Goal: Task Accomplishment & Management: Manage account settings

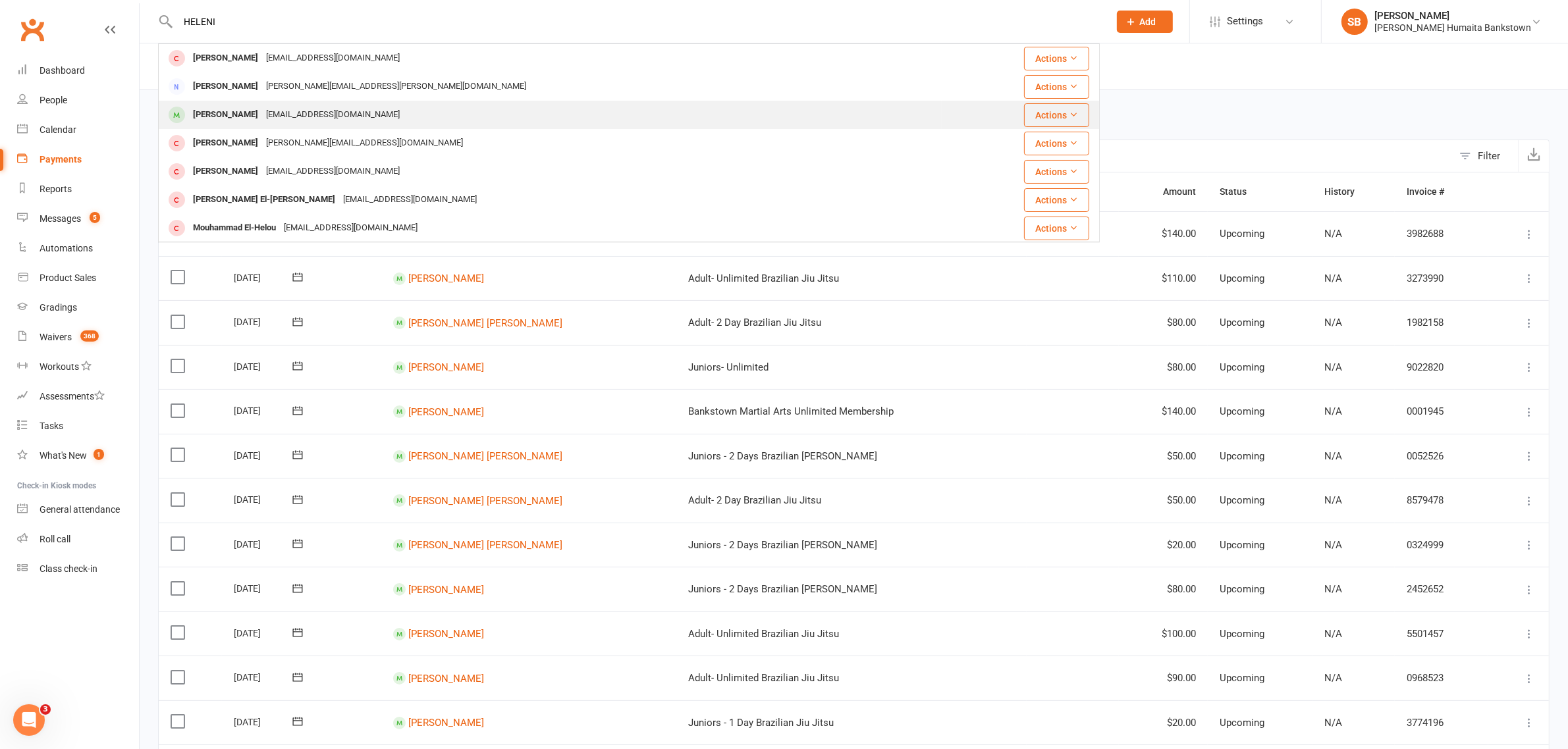
type input "HELENI"
click at [240, 103] on div "Helani Khalil helani.khalil@hotmail.com" at bounding box center [550, 114] width 781 height 27
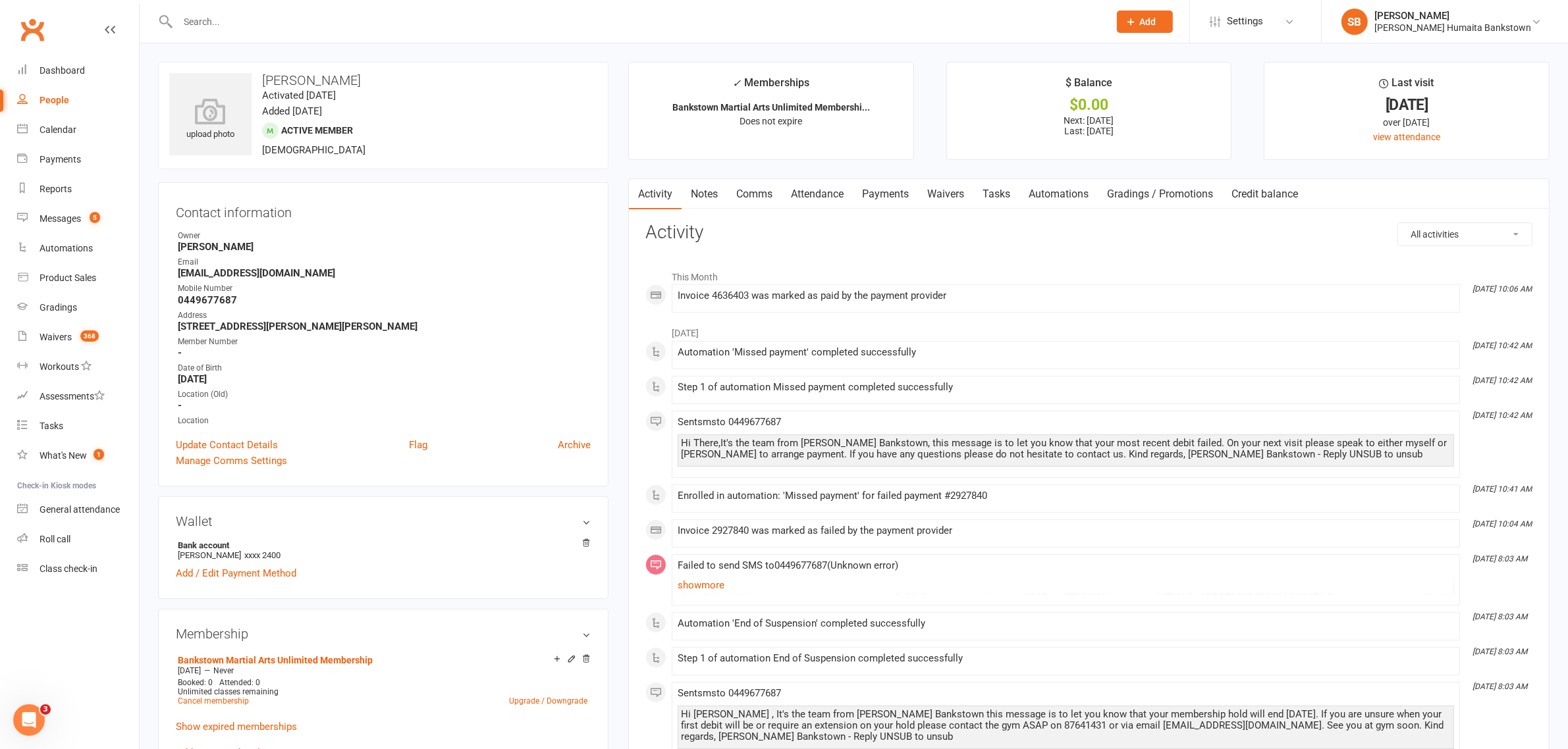
click at [895, 186] on link "Payments" at bounding box center [885, 194] width 66 height 31
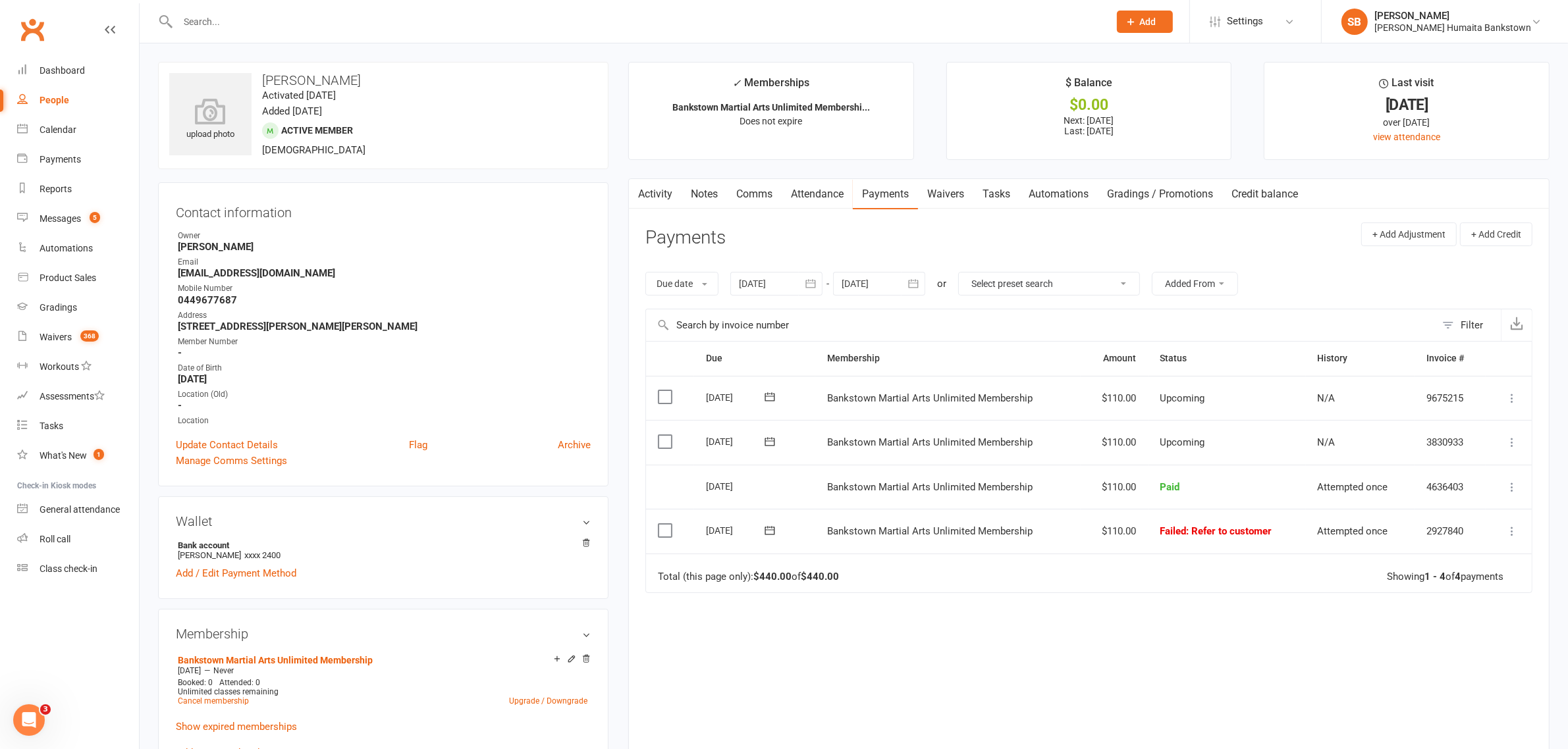
click at [753, 278] on div at bounding box center [775, 283] width 92 height 24
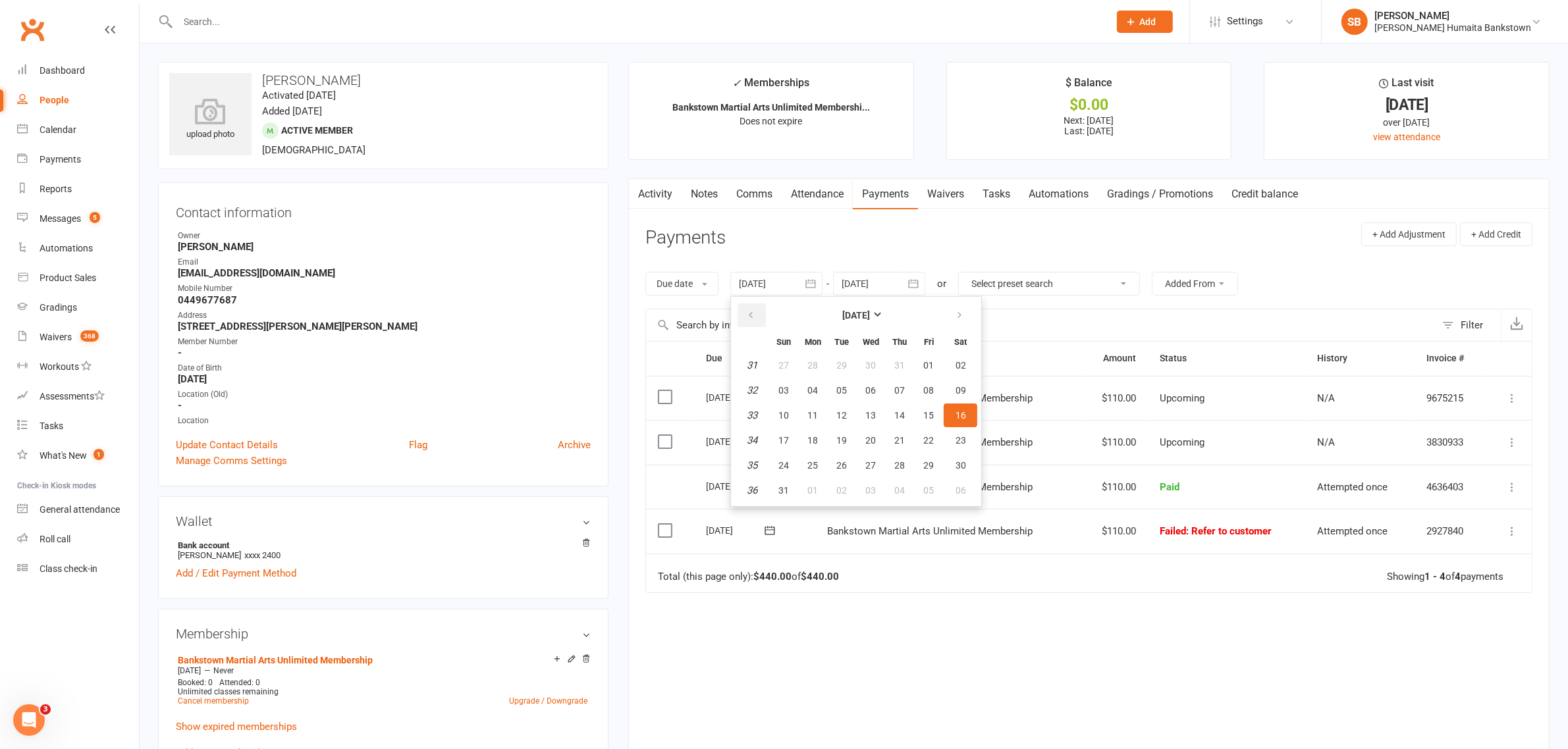
click at [761, 317] on button "button" at bounding box center [752, 315] width 28 height 24
drag, startPoint x: 761, startPoint y: 317, endPoint x: 777, endPoint y: 348, distance: 34.9
click at [762, 317] on button "button" at bounding box center [752, 315] width 28 height 24
click at [797, 372] on button "27" at bounding box center [784, 365] width 28 height 24
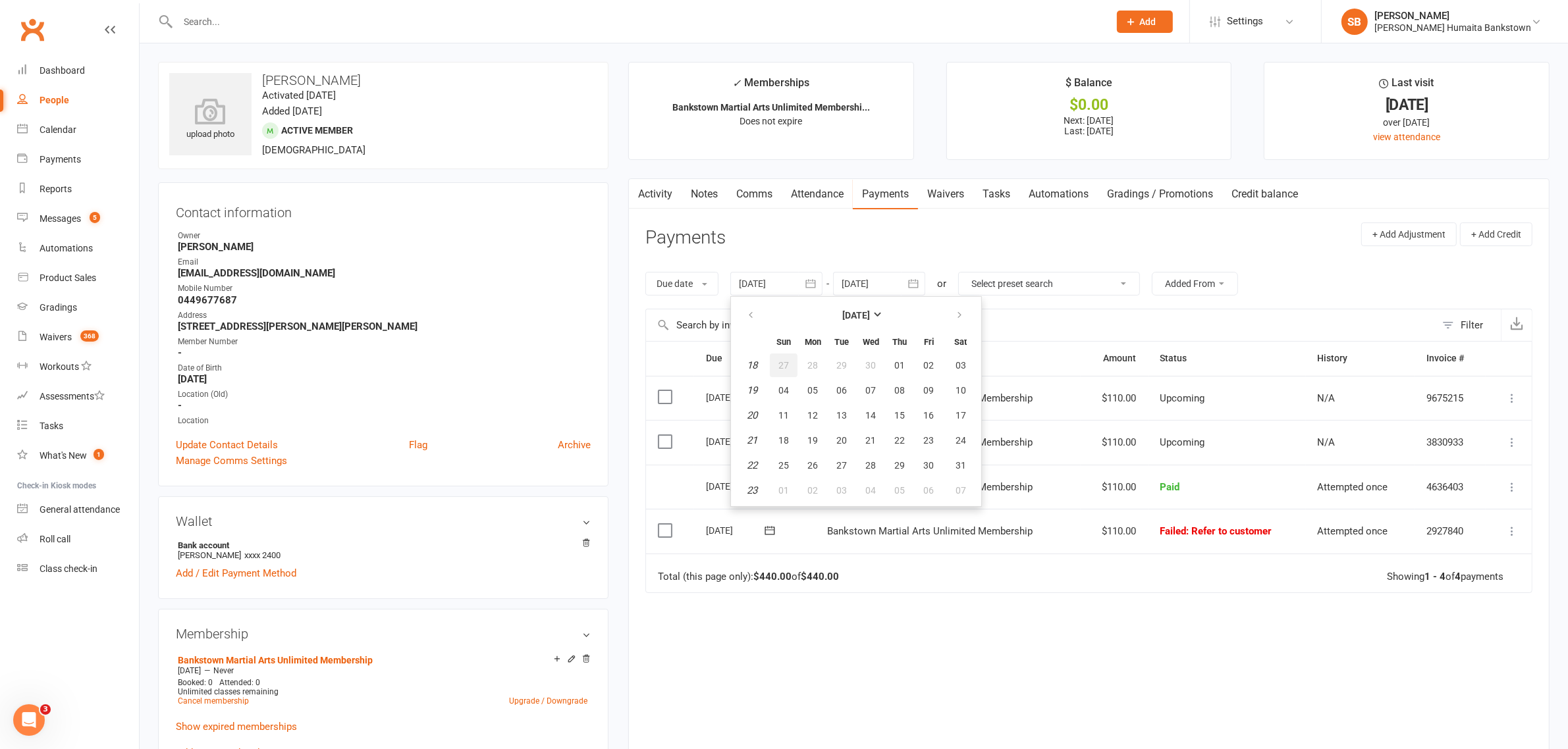
type input "27 Apr 2025"
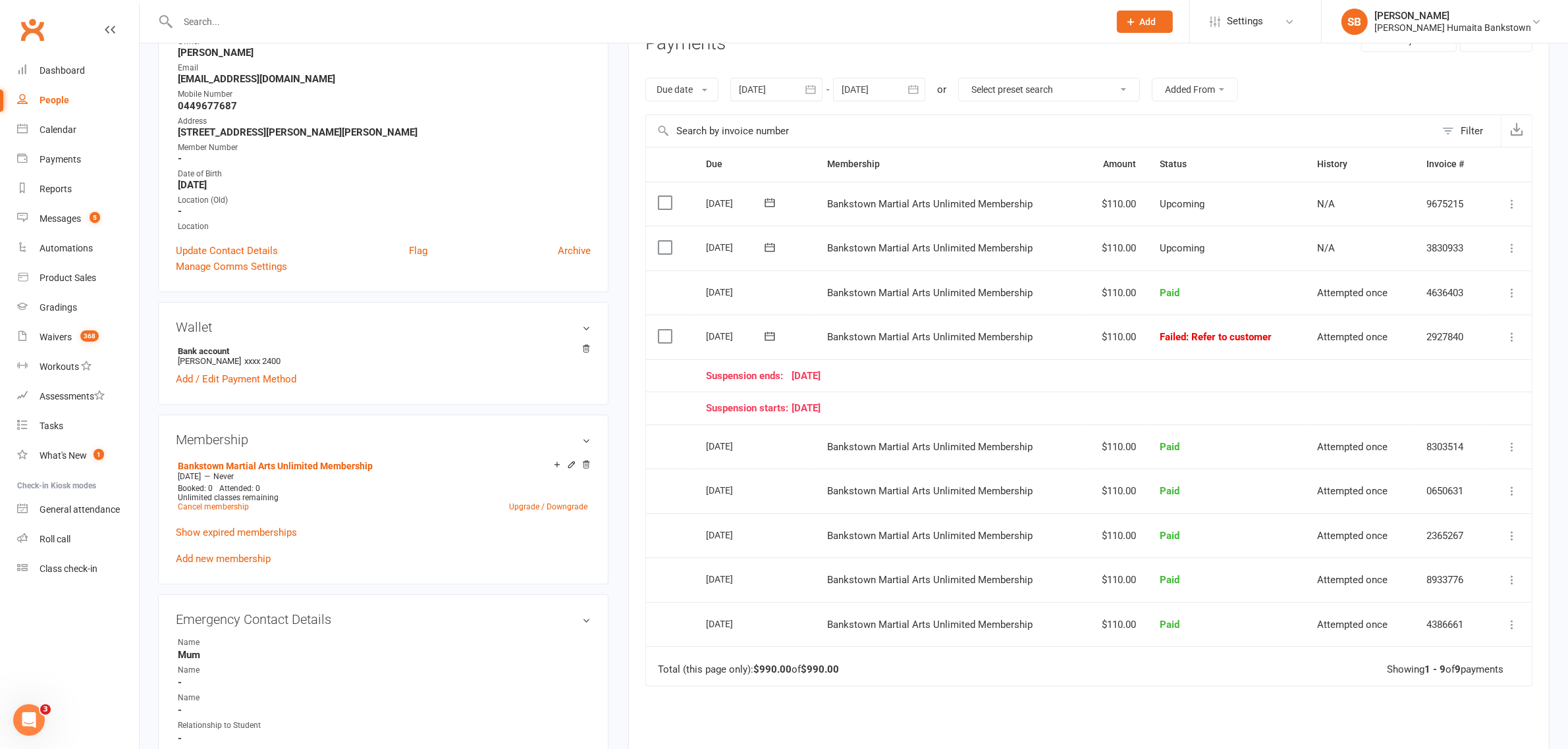
scroll to position [82, 0]
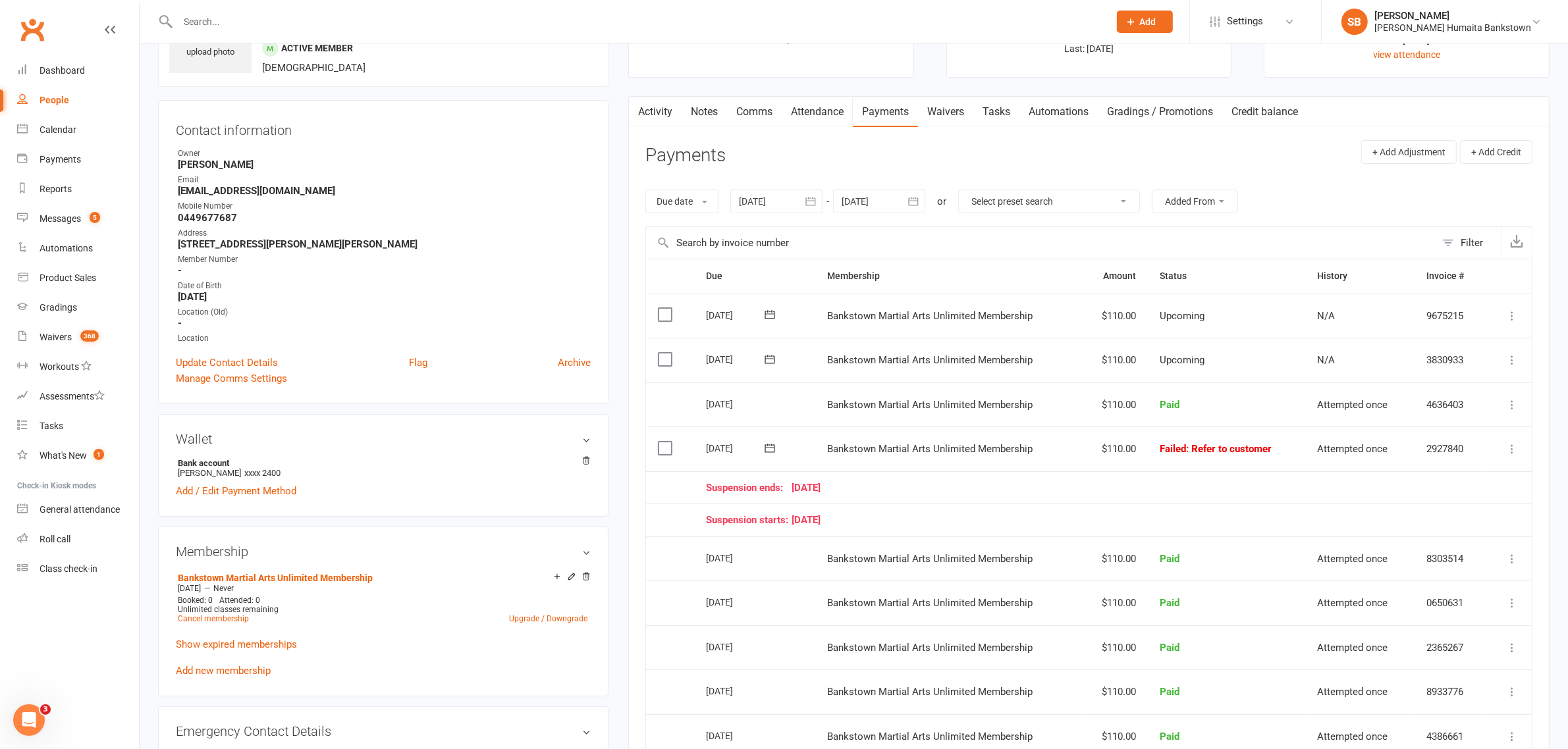
click at [1504, 457] on button at bounding box center [1512, 449] width 16 height 16
click at [1456, 507] on link "Mark as Paid (POS)" at bounding box center [1454, 501] width 130 height 26
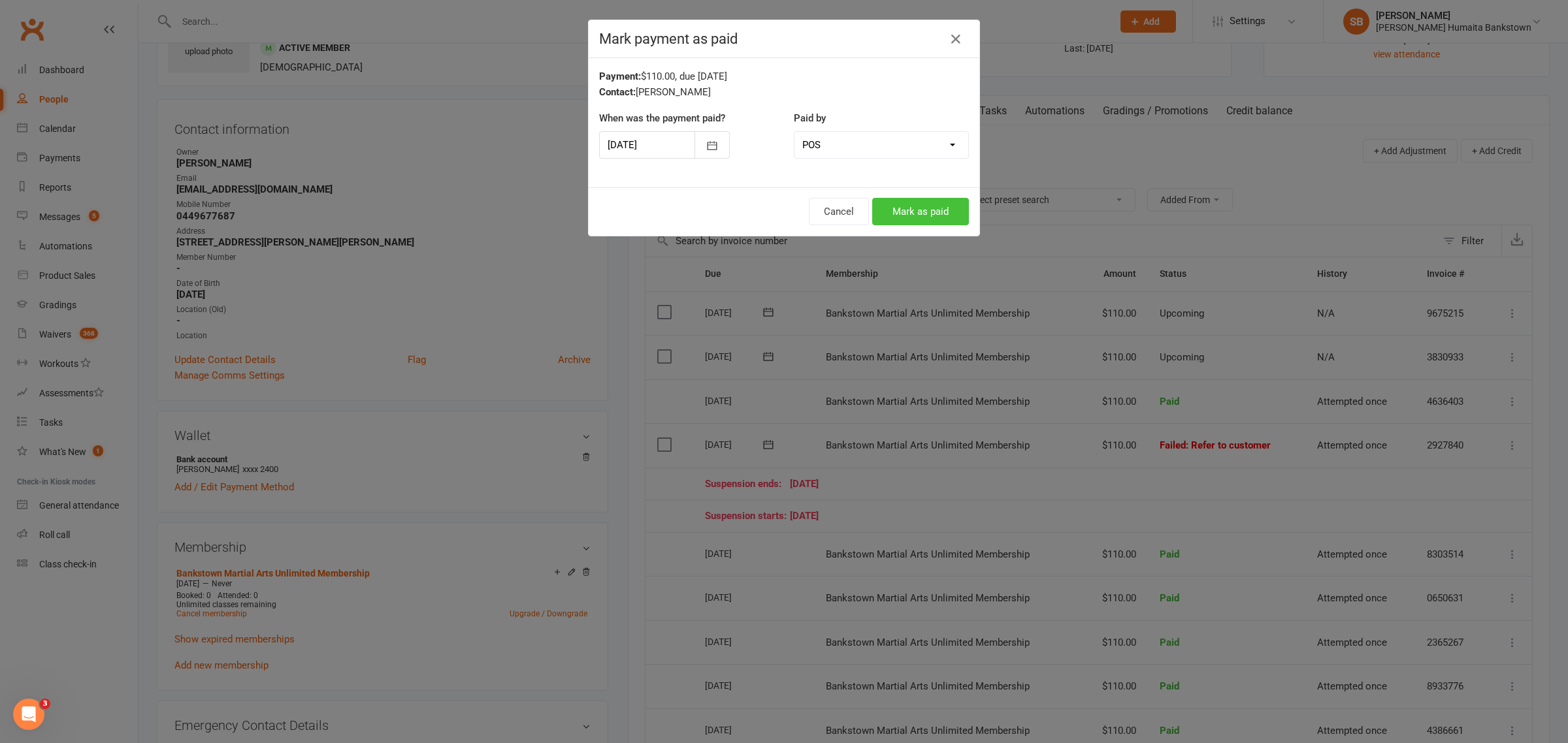
click at [896, 224] on button "Mark as paid" at bounding box center [920, 212] width 96 height 28
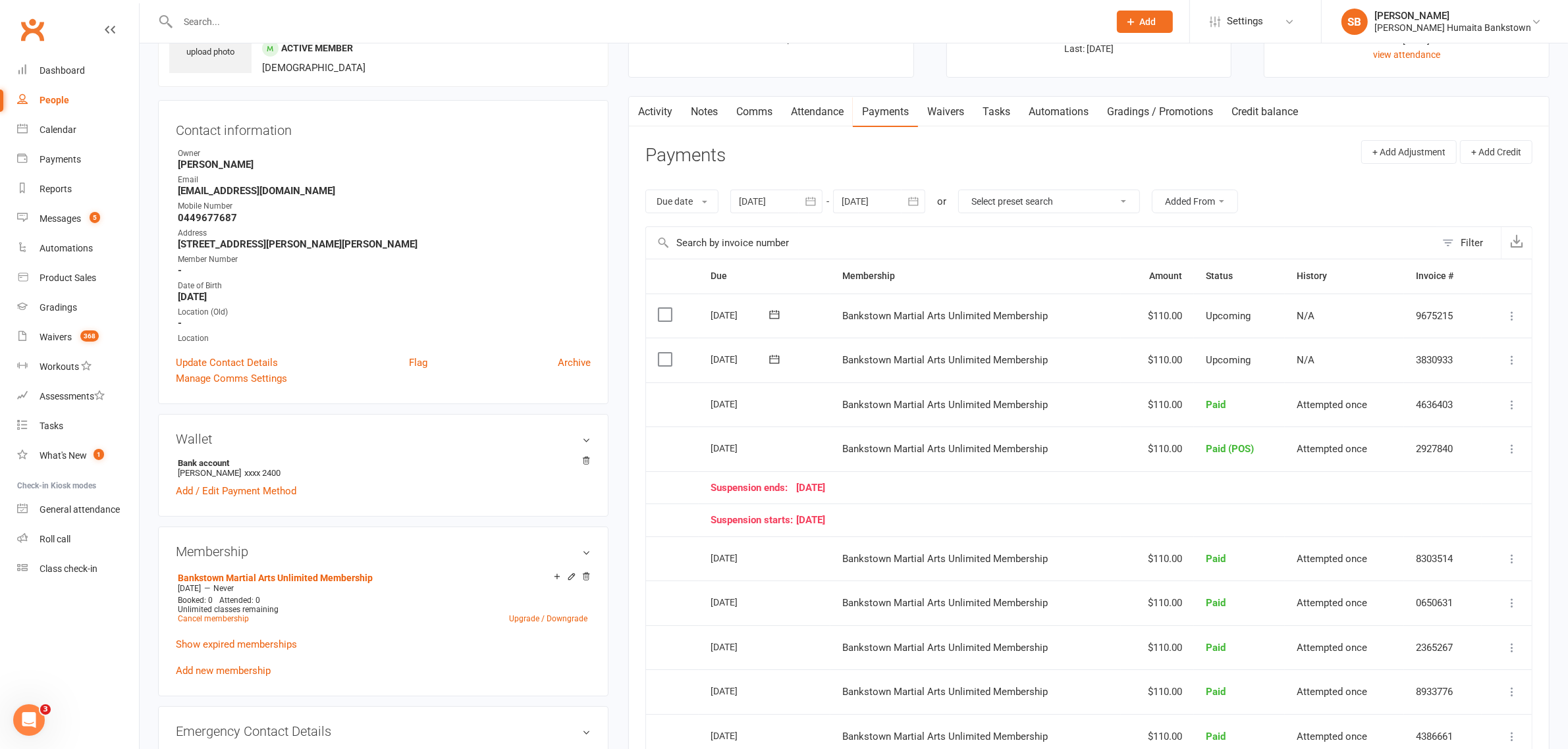
click at [629, 37] on div at bounding box center [628, 21] width 941 height 43
click at [636, 12] on input "text" at bounding box center [636, 21] width 926 height 18
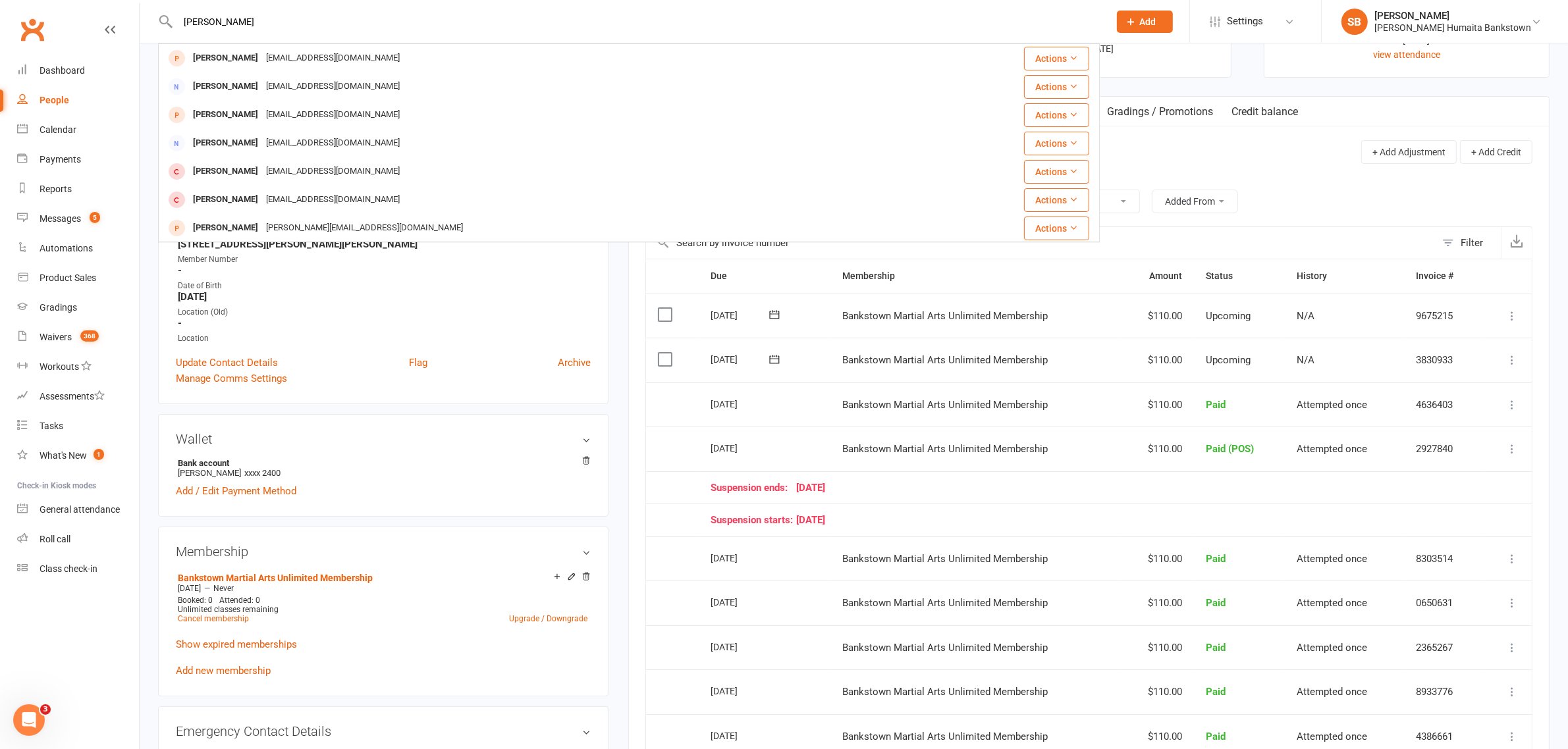
type input "MOHAMMED"
click at [528, 320] on strong "-" at bounding box center [384, 323] width 413 height 12
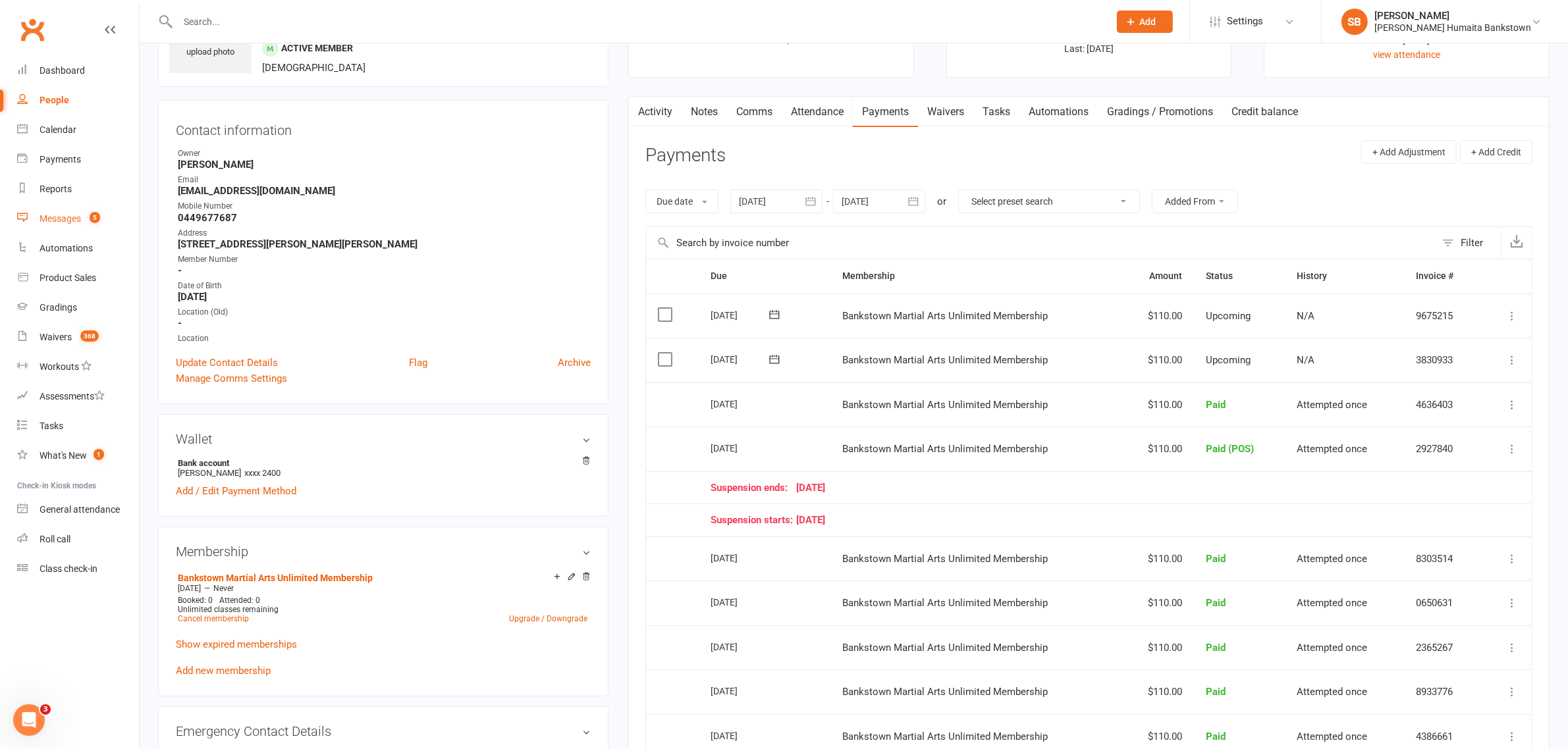
click at [70, 209] on link "Messages 5" at bounding box center [78, 219] width 121 height 30
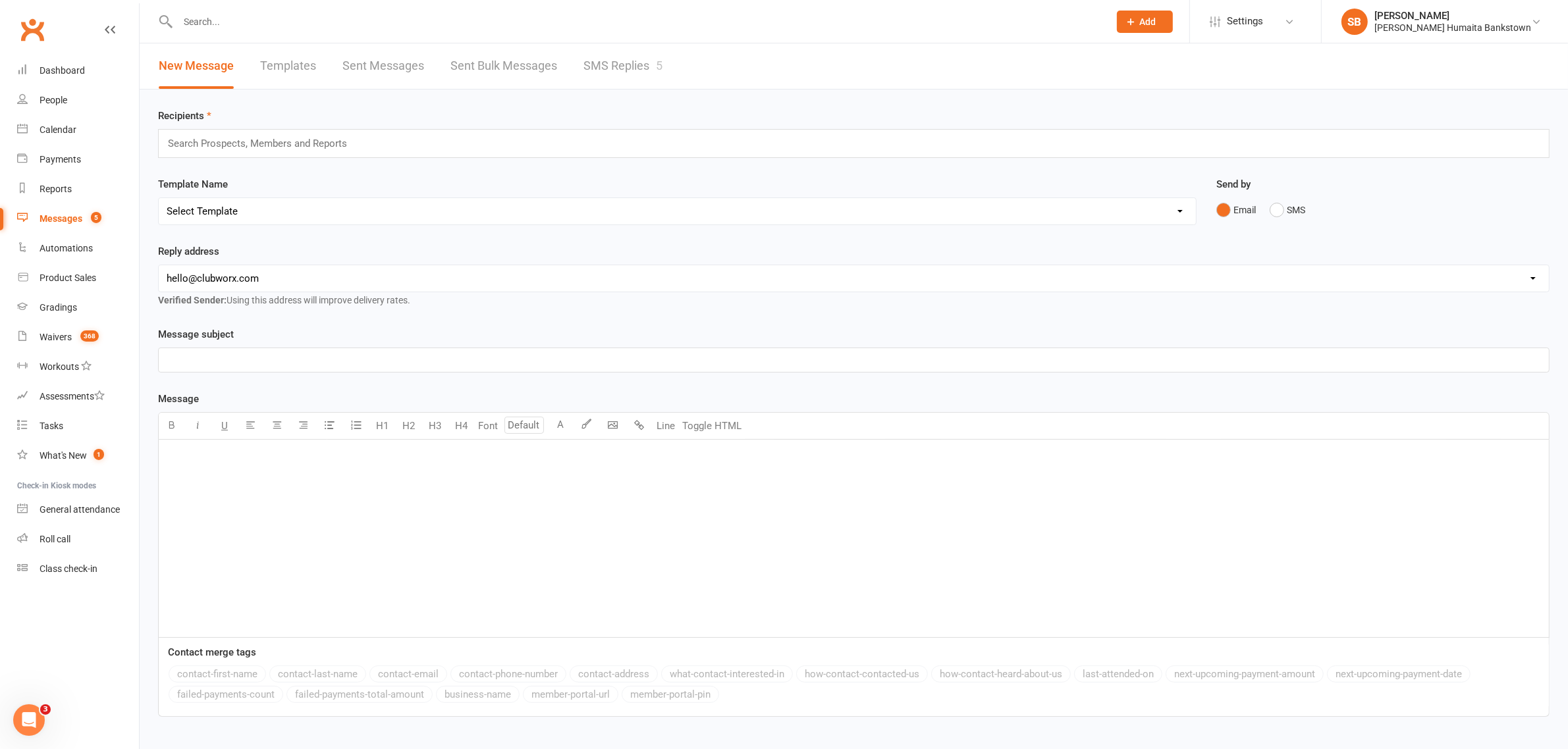
click at [636, 69] on link "SMS Replies 5" at bounding box center [622, 66] width 79 height 45
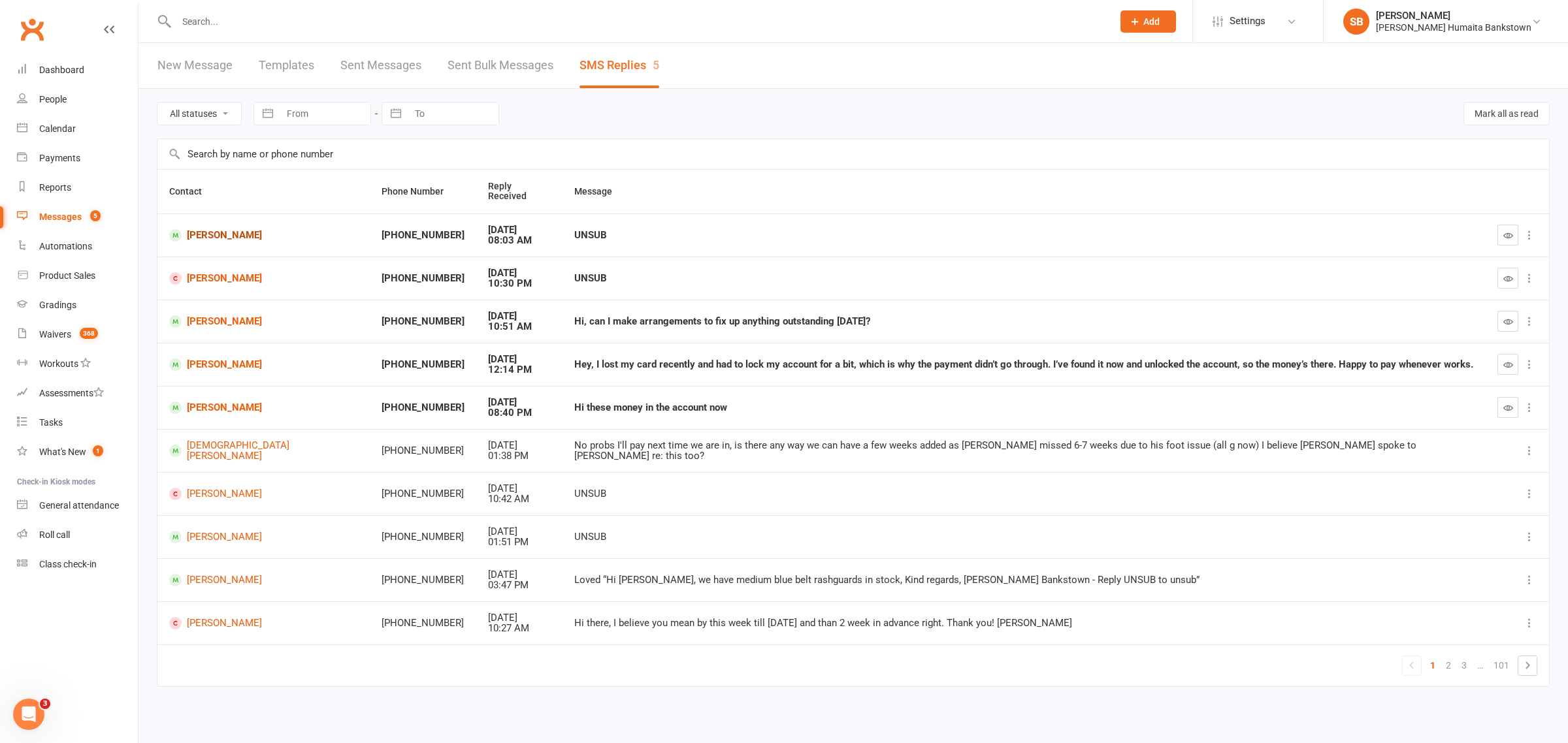
click at [216, 229] on link "Gurleen Ghuman" at bounding box center [264, 235] width 189 height 12
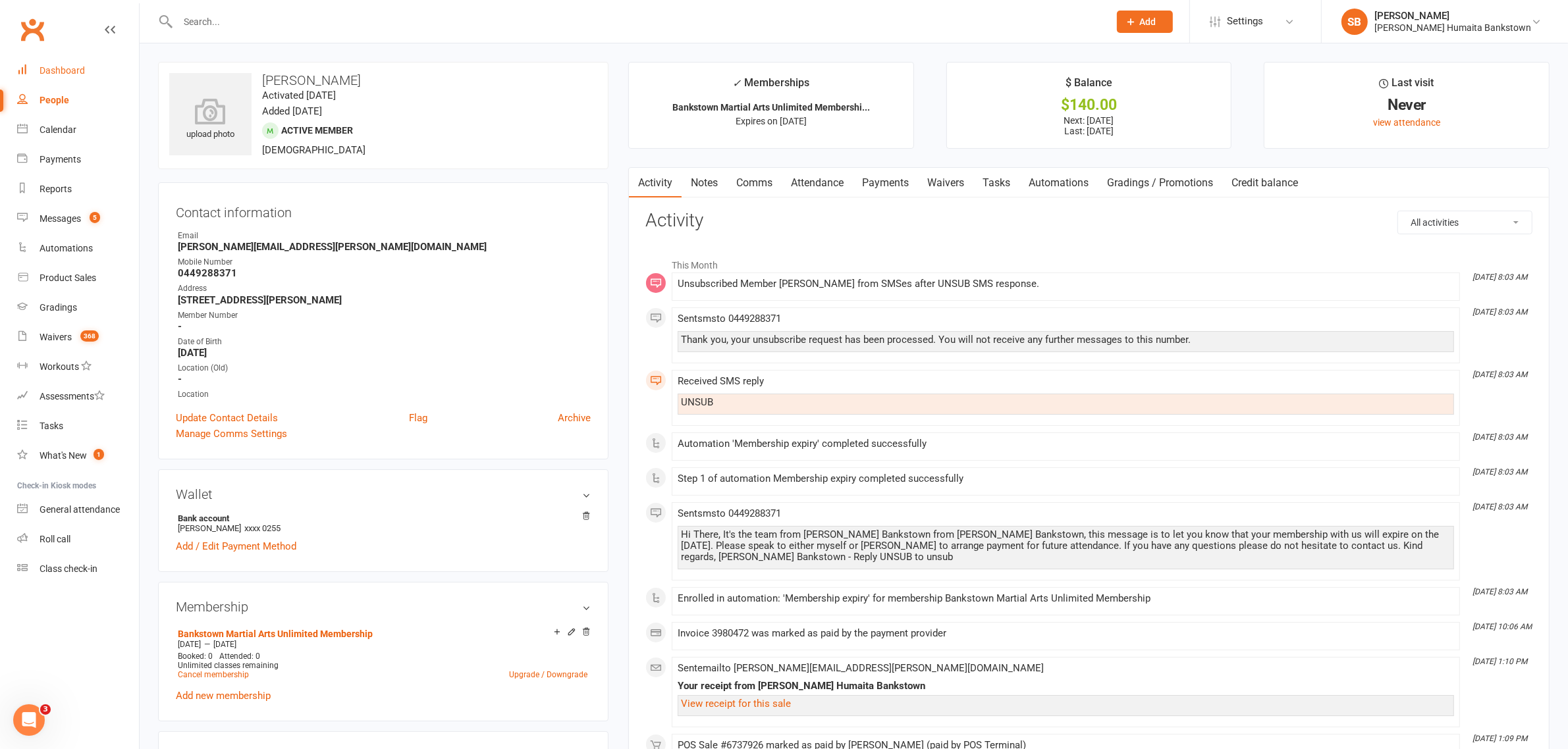
click at [63, 71] on div "Dashboard" at bounding box center [62, 71] width 45 height 10
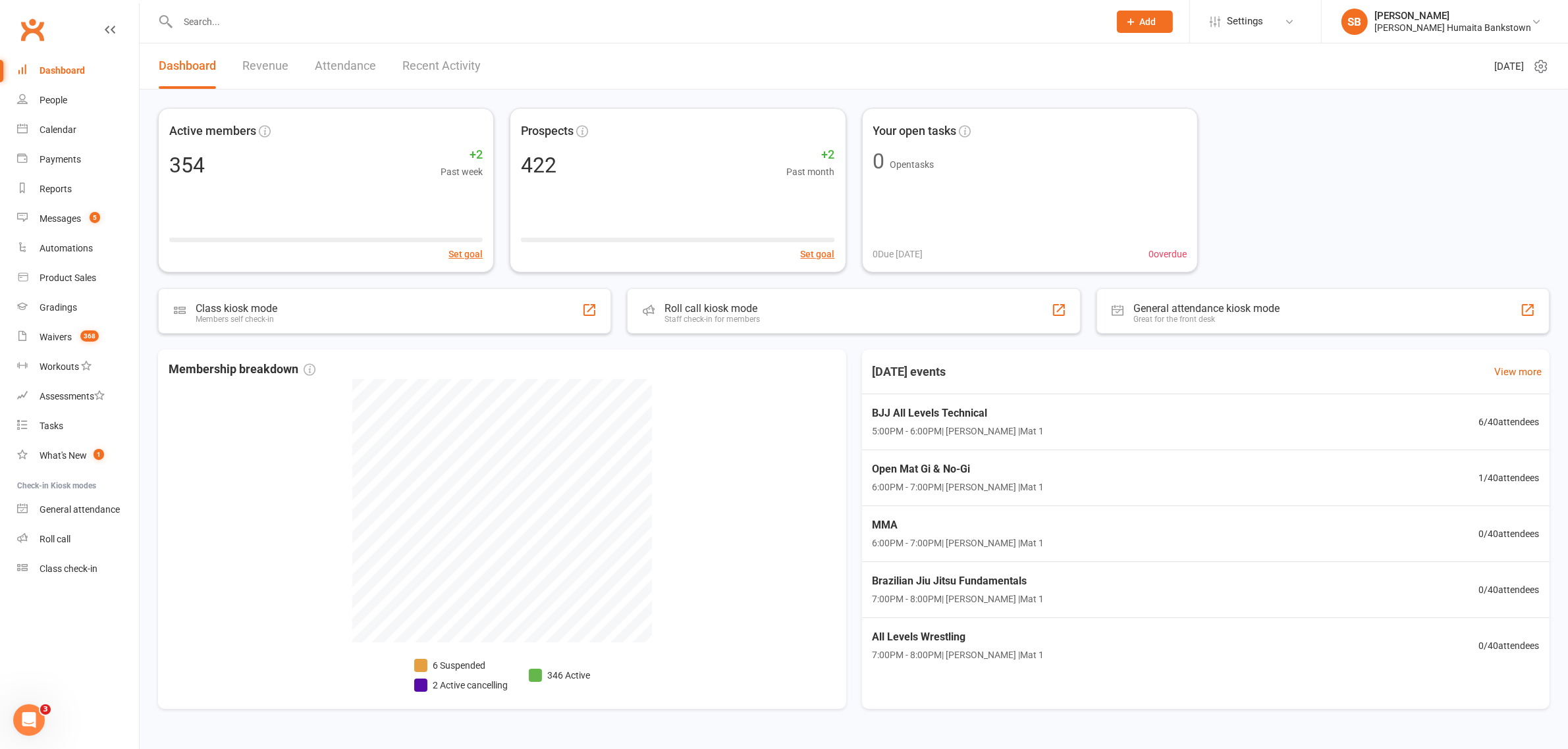
click at [352, 10] on div at bounding box center [628, 21] width 941 height 43
click at [314, 31] on div at bounding box center [628, 21] width 941 height 43
click at [336, 31] on div at bounding box center [628, 21] width 941 height 43
click at [354, 10] on div at bounding box center [628, 21] width 941 height 43
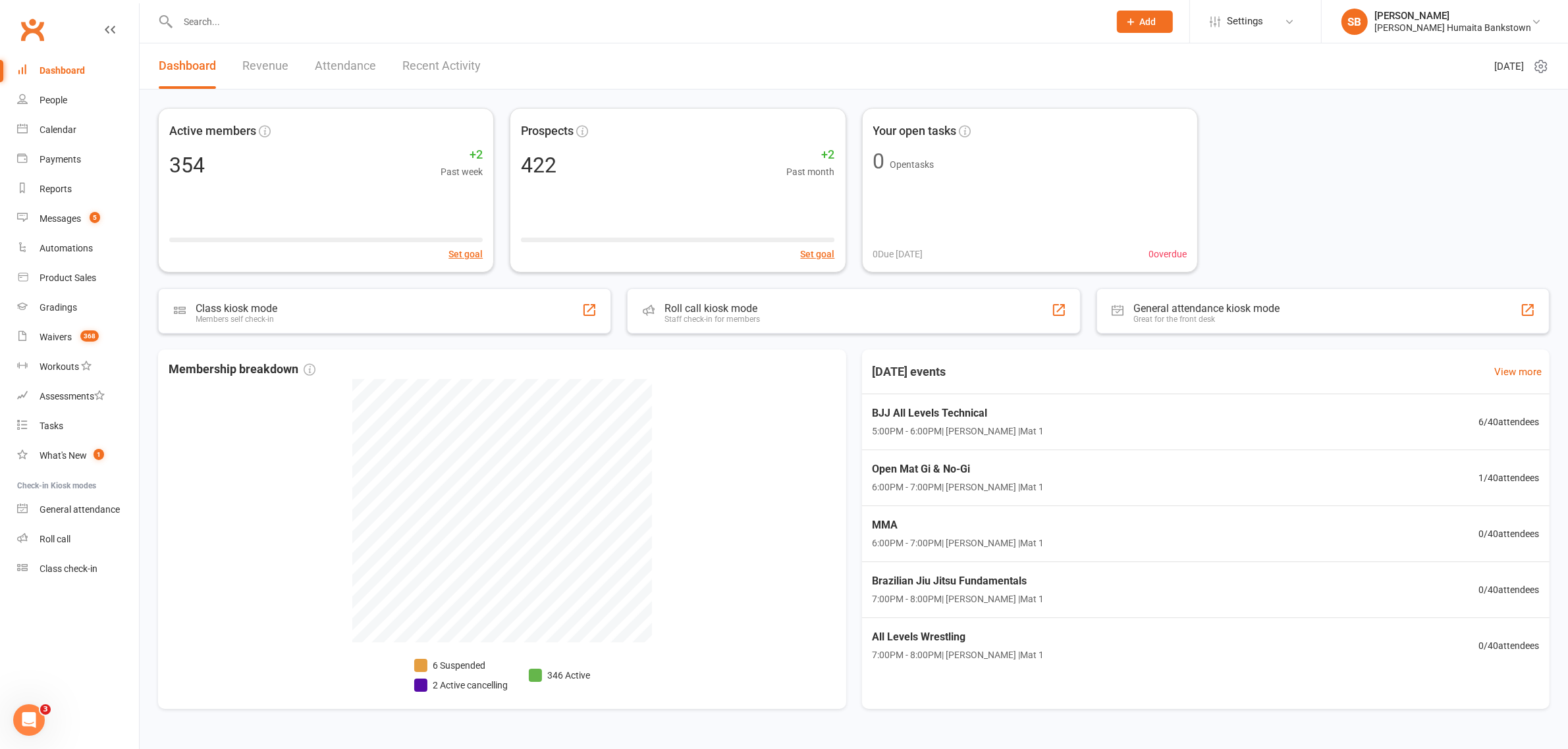
click at [343, 31] on input "text" at bounding box center [636, 21] width 926 height 18
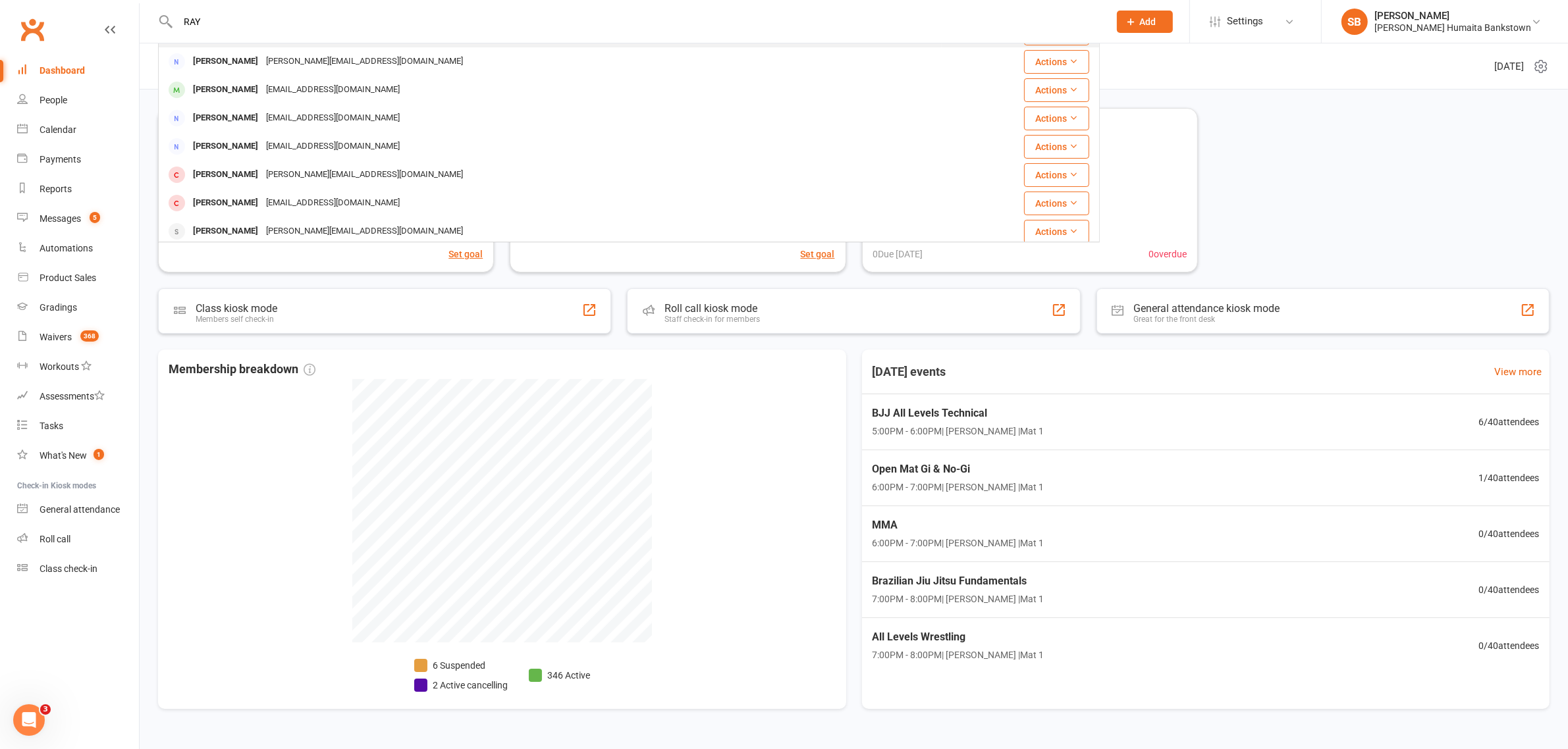
scroll to position [164, 0]
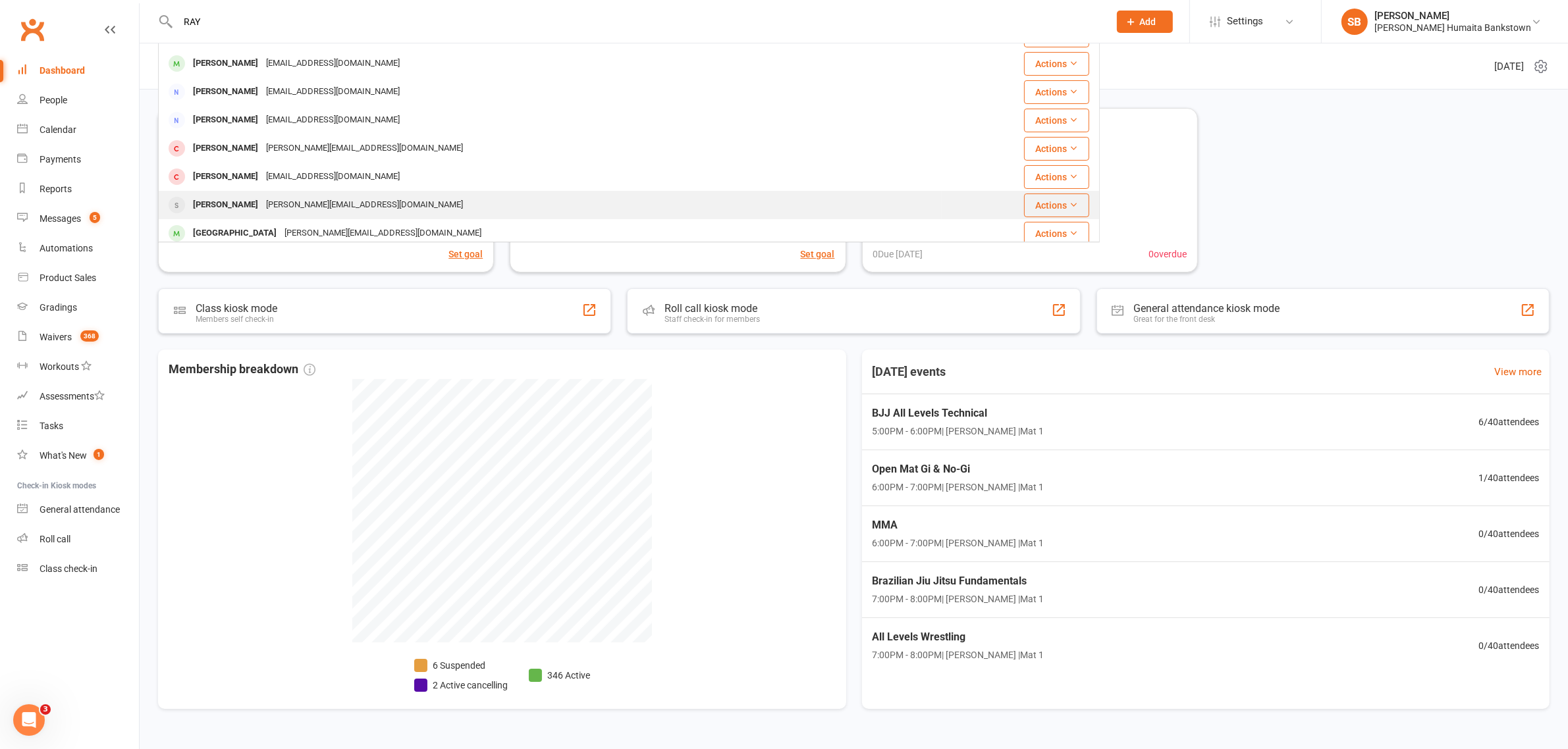
type input "RAY"
click at [284, 198] on div "[PERSON_NAME][EMAIL_ADDRESS][DOMAIN_NAME]" at bounding box center [364, 205] width 205 height 19
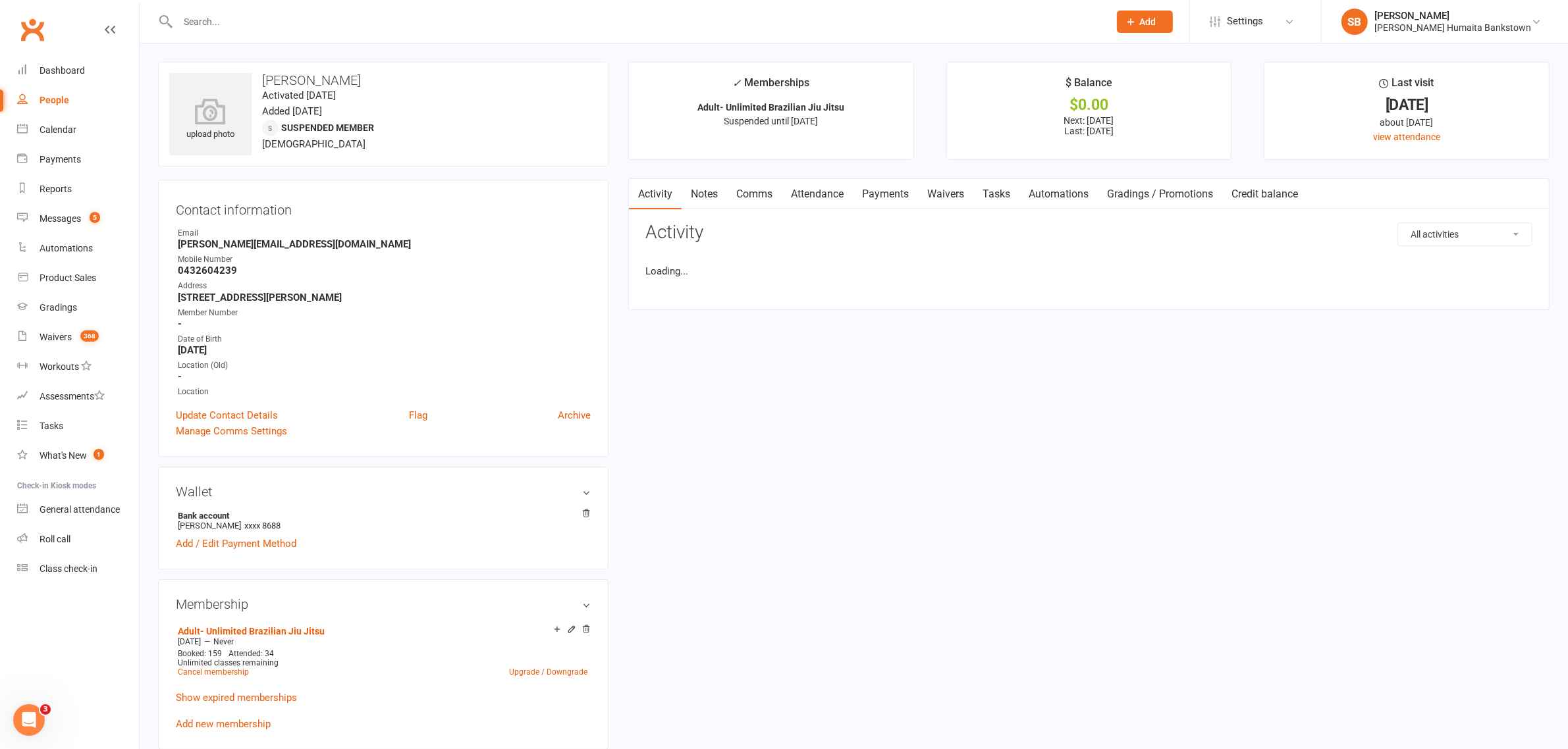
click at [879, 193] on link "Payments" at bounding box center [885, 194] width 66 height 31
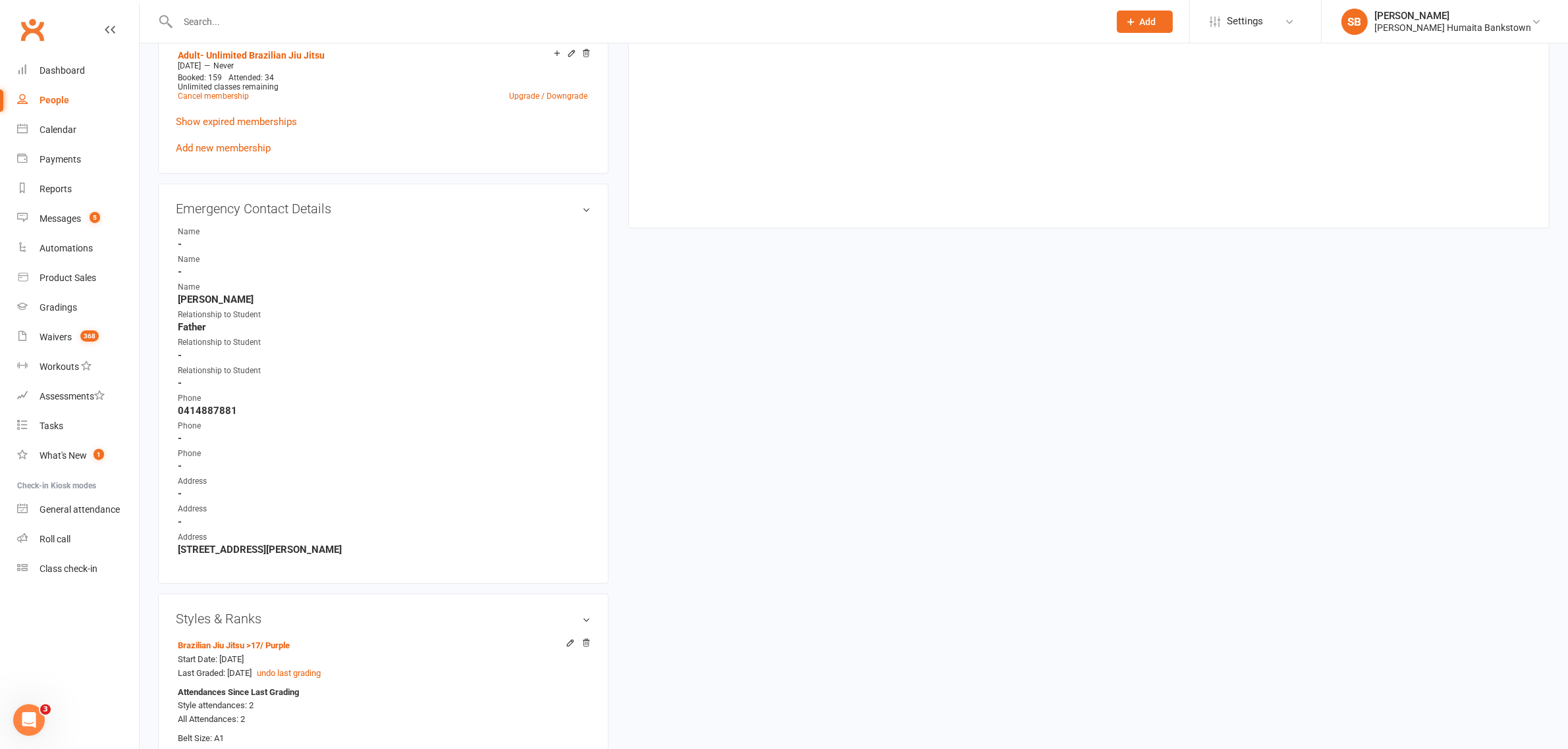
scroll to position [1070, 0]
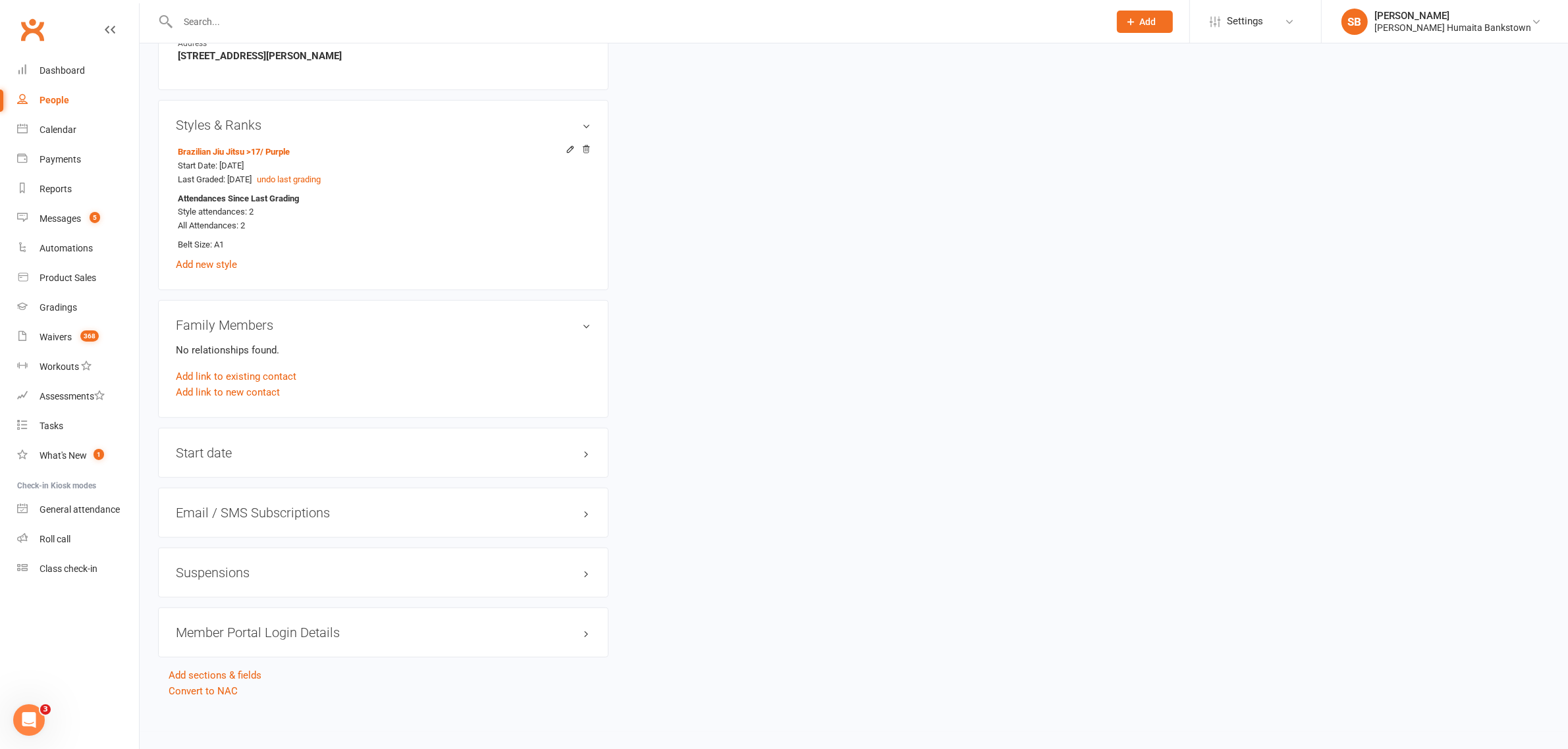
click at [267, 554] on div "Suspensions" at bounding box center [383, 572] width 450 height 50
click at [259, 558] on div "Suspensions" at bounding box center [383, 572] width 450 height 50
click at [255, 559] on div "Suspensions" at bounding box center [383, 572] width 450 height 50
click at [244, 567] on h3 "Suspensions" at bounding box center [383, 572] width 415 height 15
click at [589, 600] on icon at bounding box center [586, 598] width 10 height 10
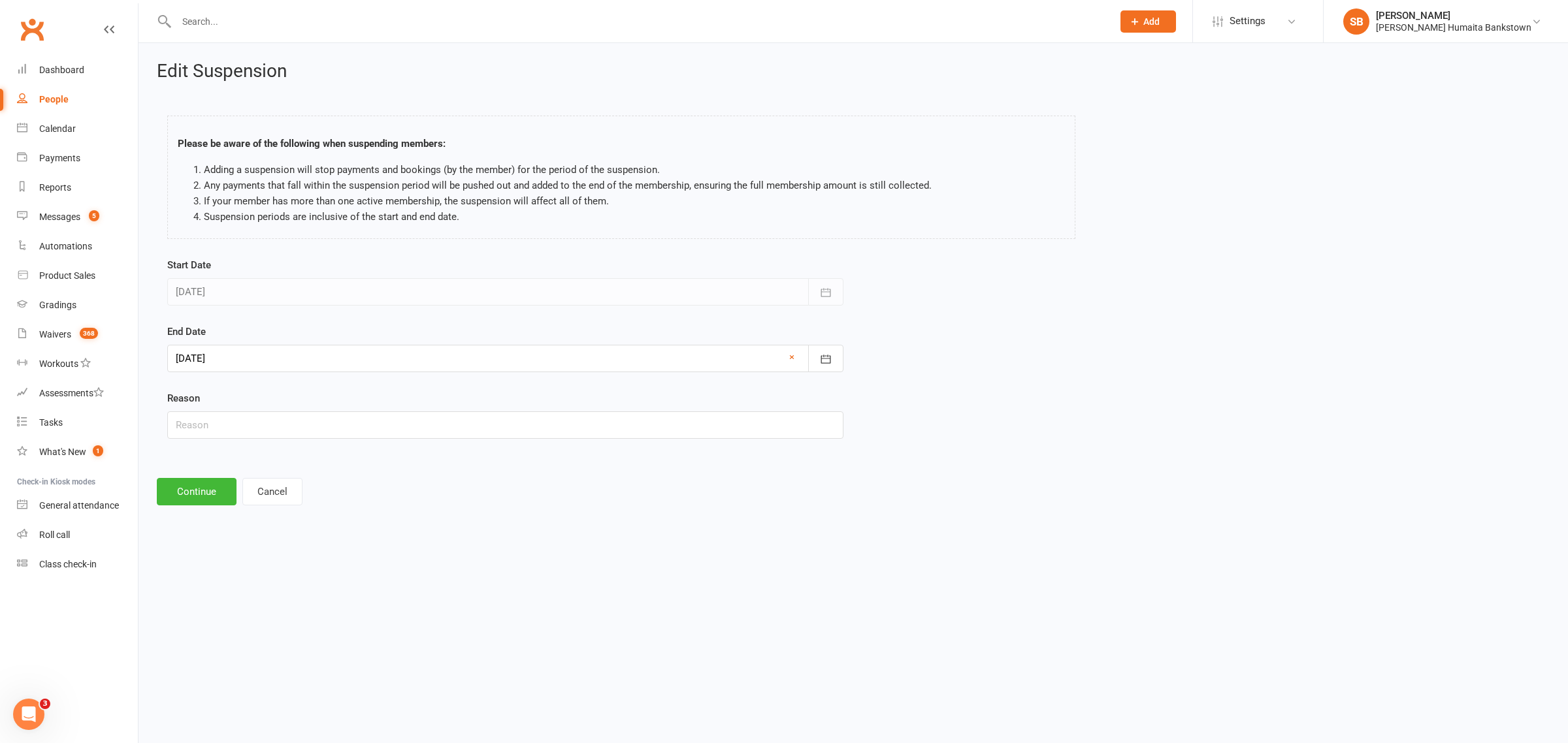
click at [183, 367] on div at bounding box center [506, 359] width 676 height 28
click at [179, 387] on button "button" at bounding box center [188, 391] width 28 height 23
click at [382, 393] on button "button" at bounding box center [395, 391] width 28 height 23
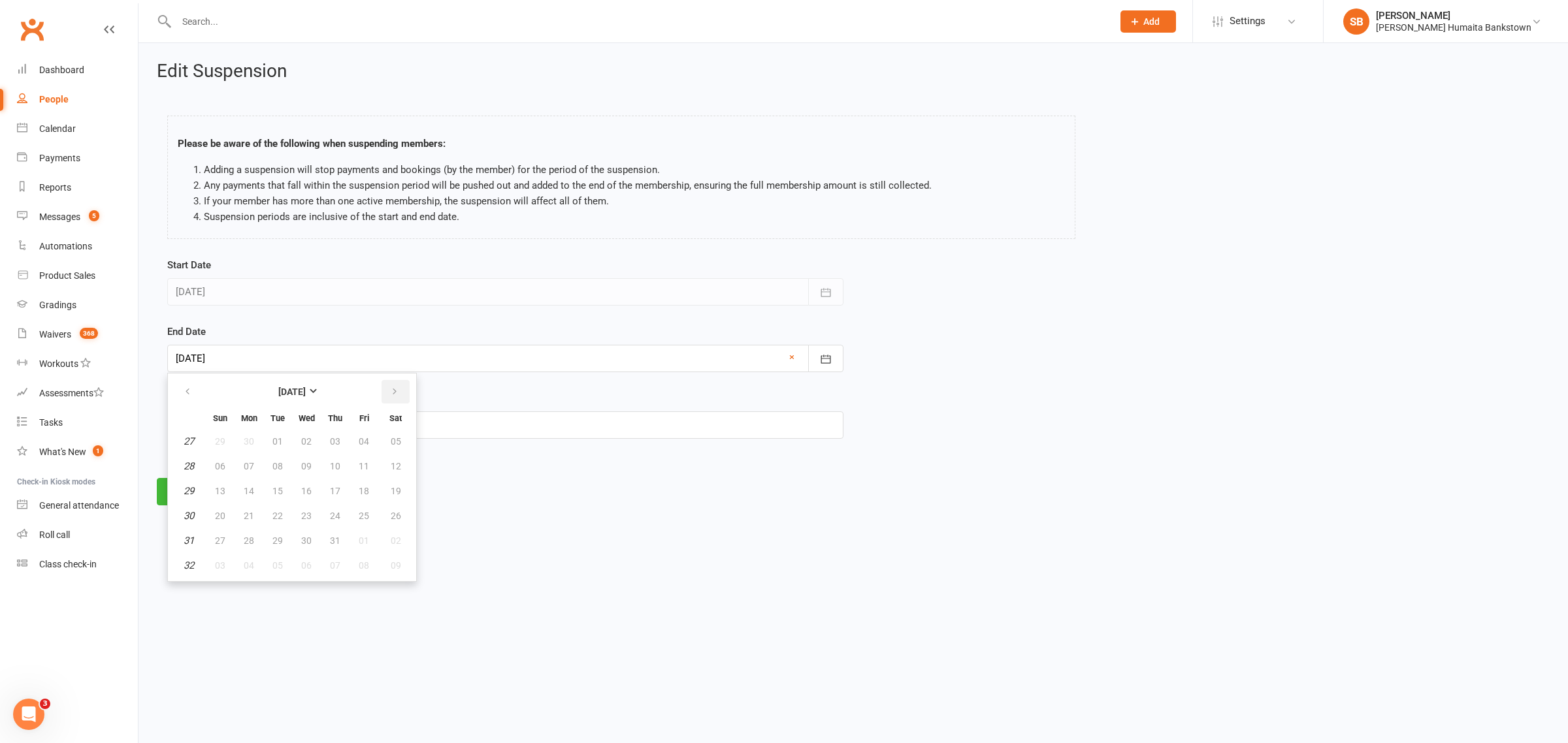
click at [382, 393] on button "button" at bounding box center [395, 391] width 28 height 23
click at [351, 546] on button "29" at bounding box center [364, 540] width 28 height 23
type input "[DATE]"
click at [161, 494] on button "Continue" at bounding box center [197, 492] width 80 height 28
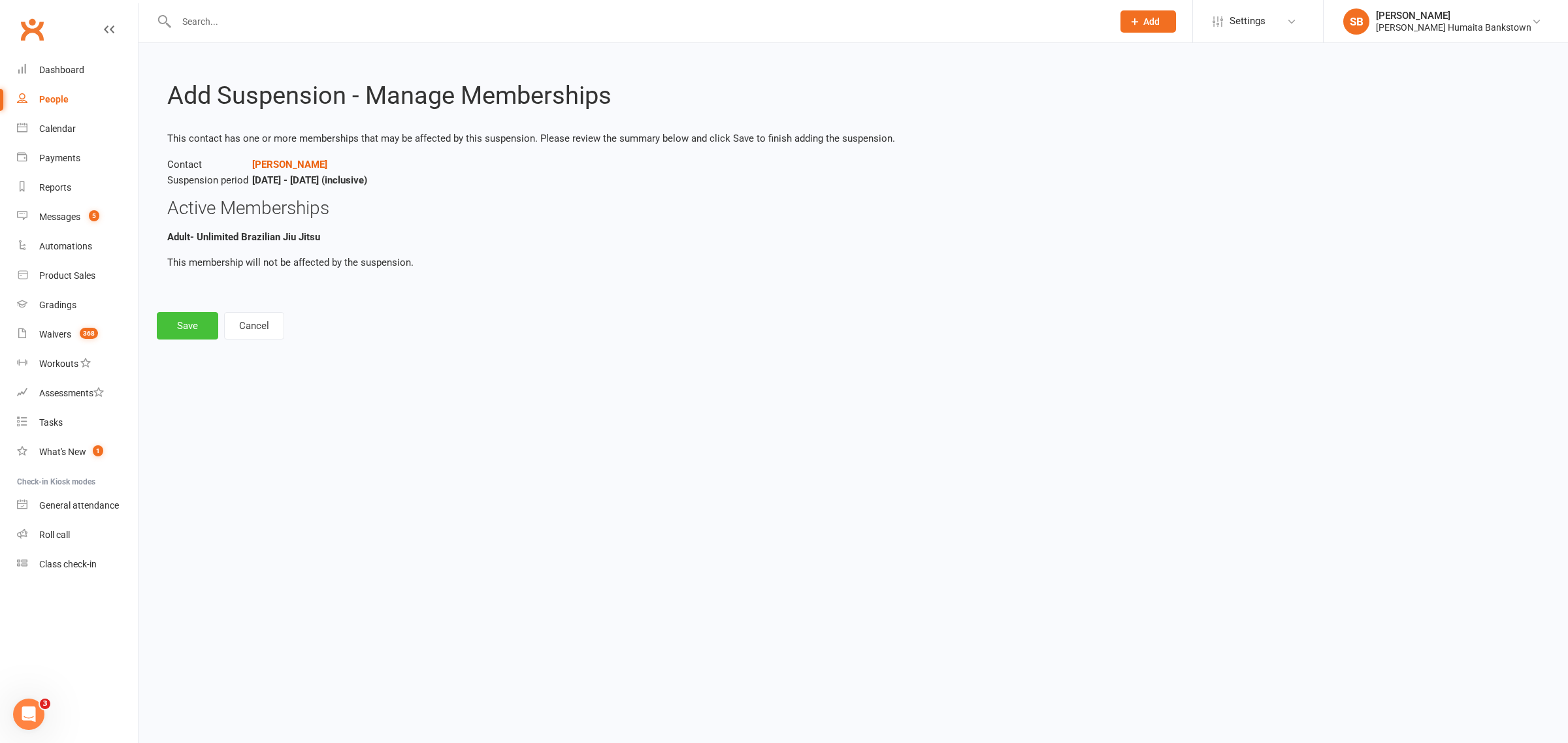
click at [211, 331] on button "Save" at bounding box center [187, 326] width 62 height 28
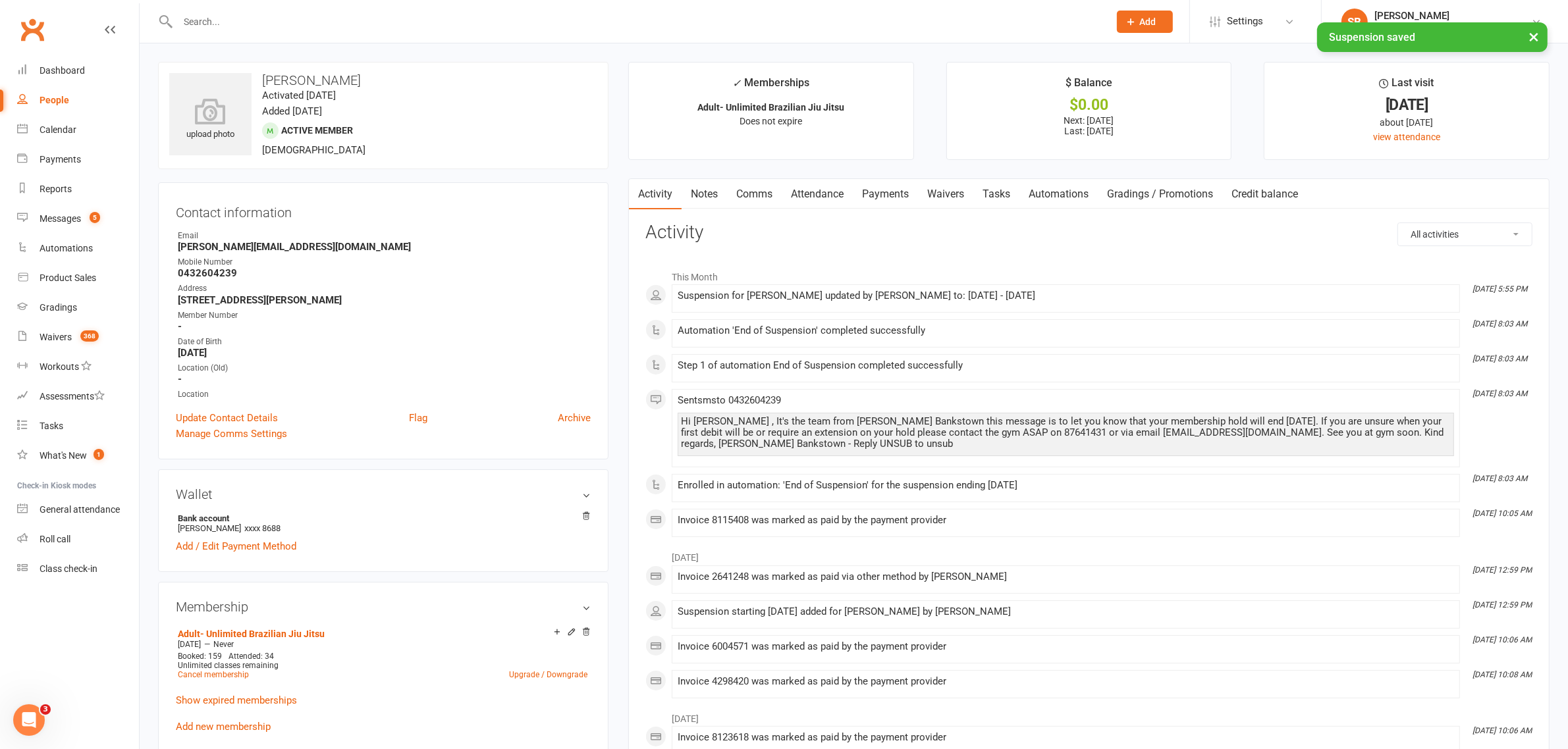
click at [918, 196] on link "Payments" at bounding box center [885, 194] width 66 height 31
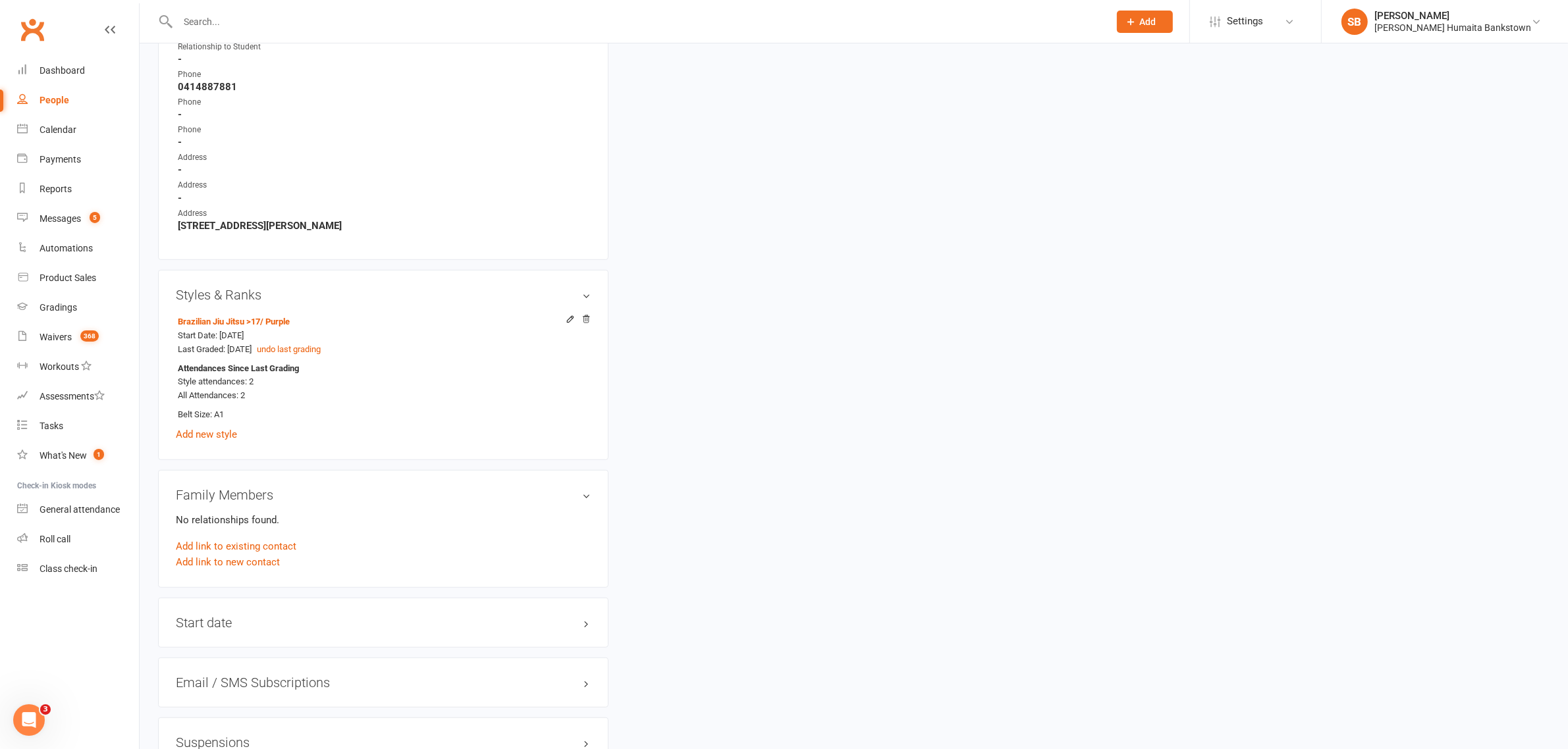
scroll to position [1071, 0]
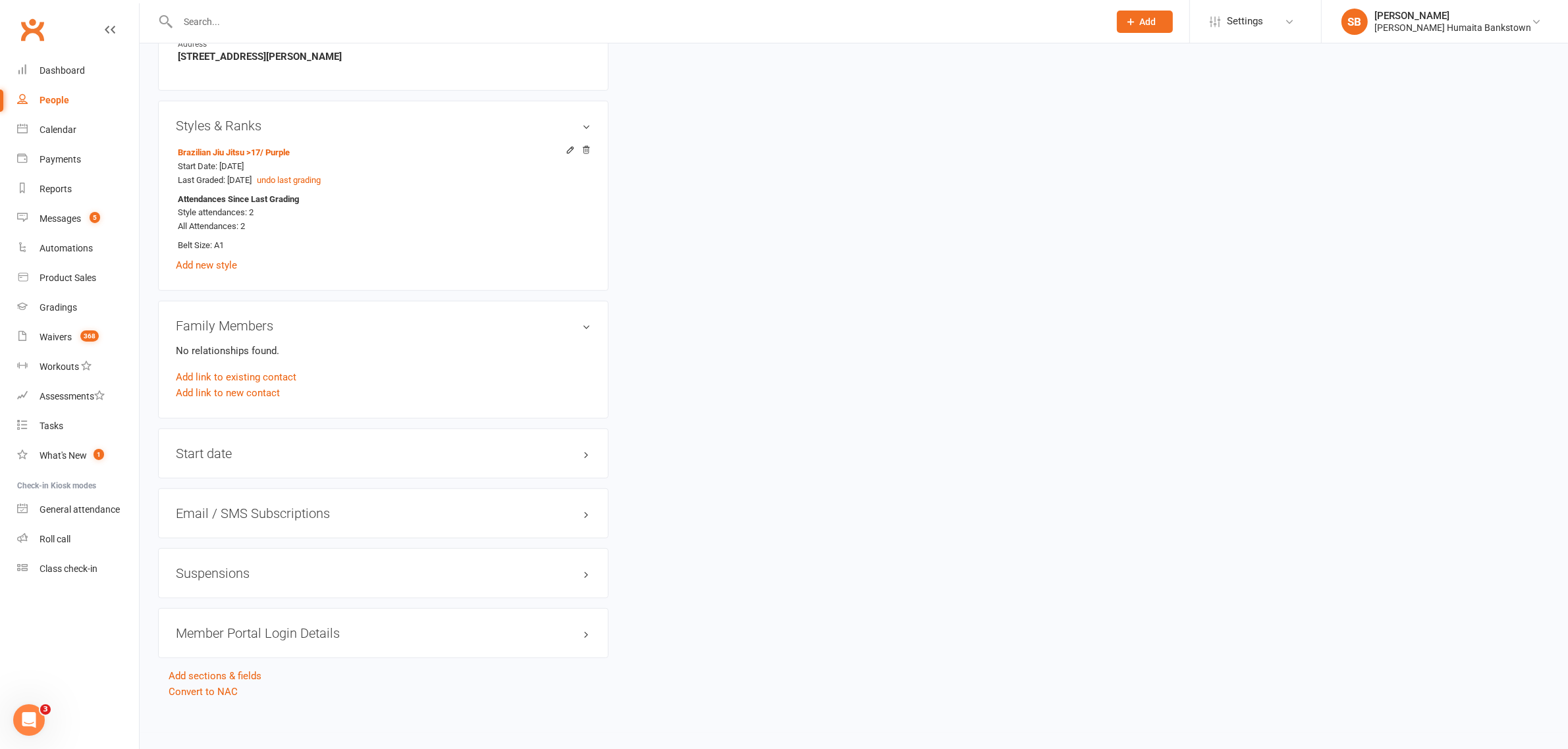
click at [384, 563] on div "Suspensions" at bounding box center [383, 572] width 450 height 50
click at [383, 566] on h3 "Suspensions" at bounding box center [383, 573] width 415 height 15
click at [278, 593] on link "Show previous suspensions" at bounding box center [237, 599] width 123 height 12
click at [584, 593] on icon at bounding box center [586, 598] width 10 height 10
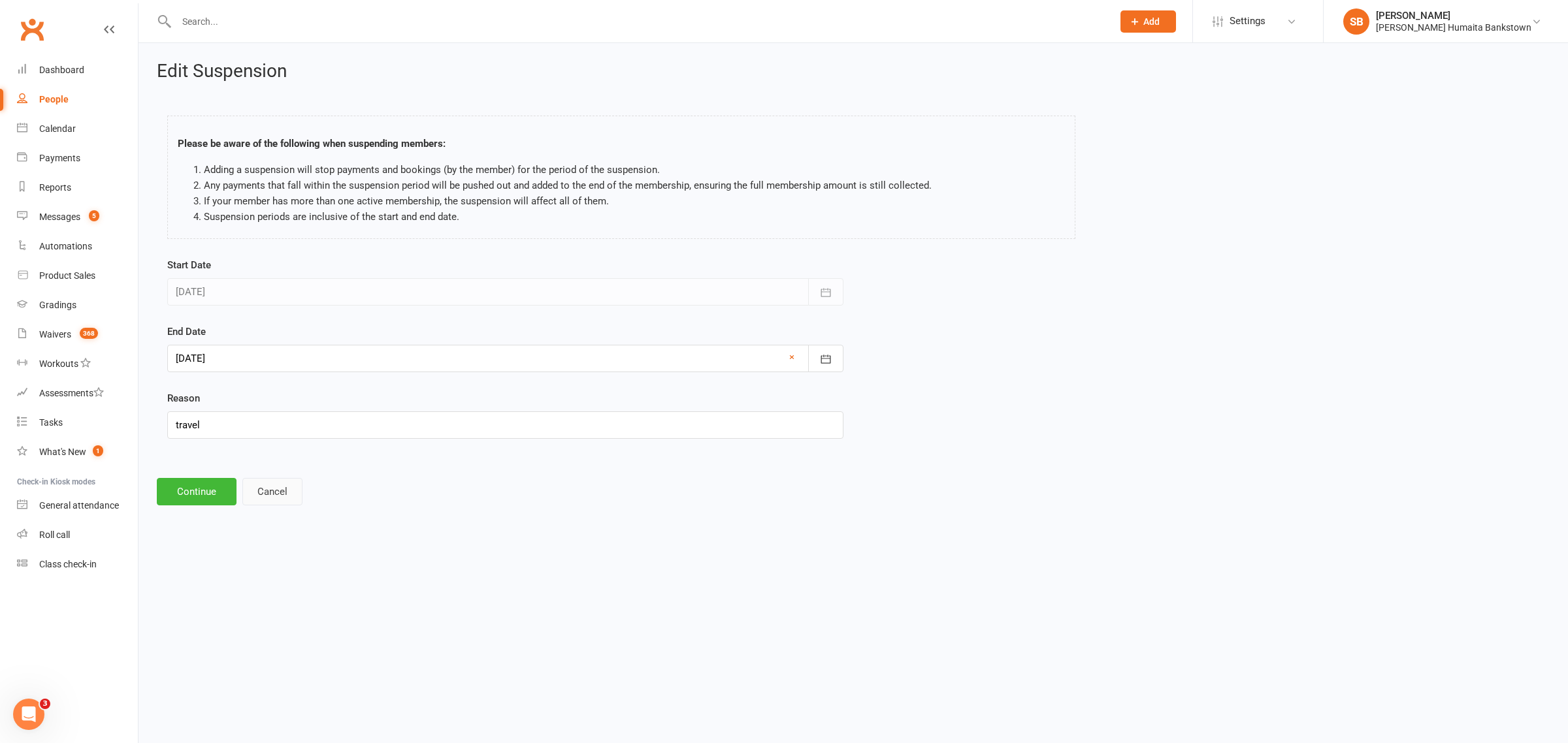
click at [265, 491] on button "Cancel" at bounding box center [271, 492] width 60 height 28
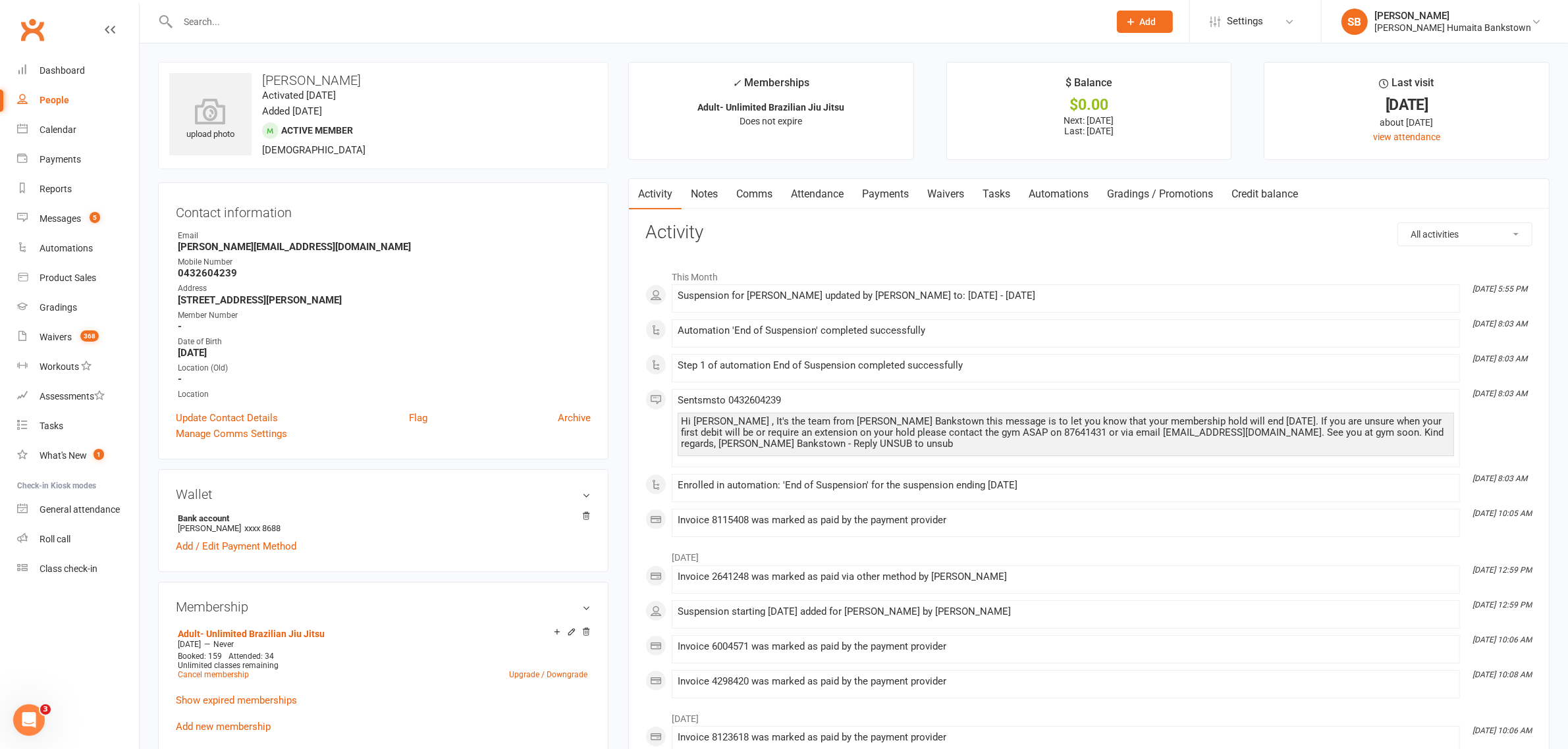
click at [886, 201] on link "Payments" at bounding box center [885, 194] width 66 height 31
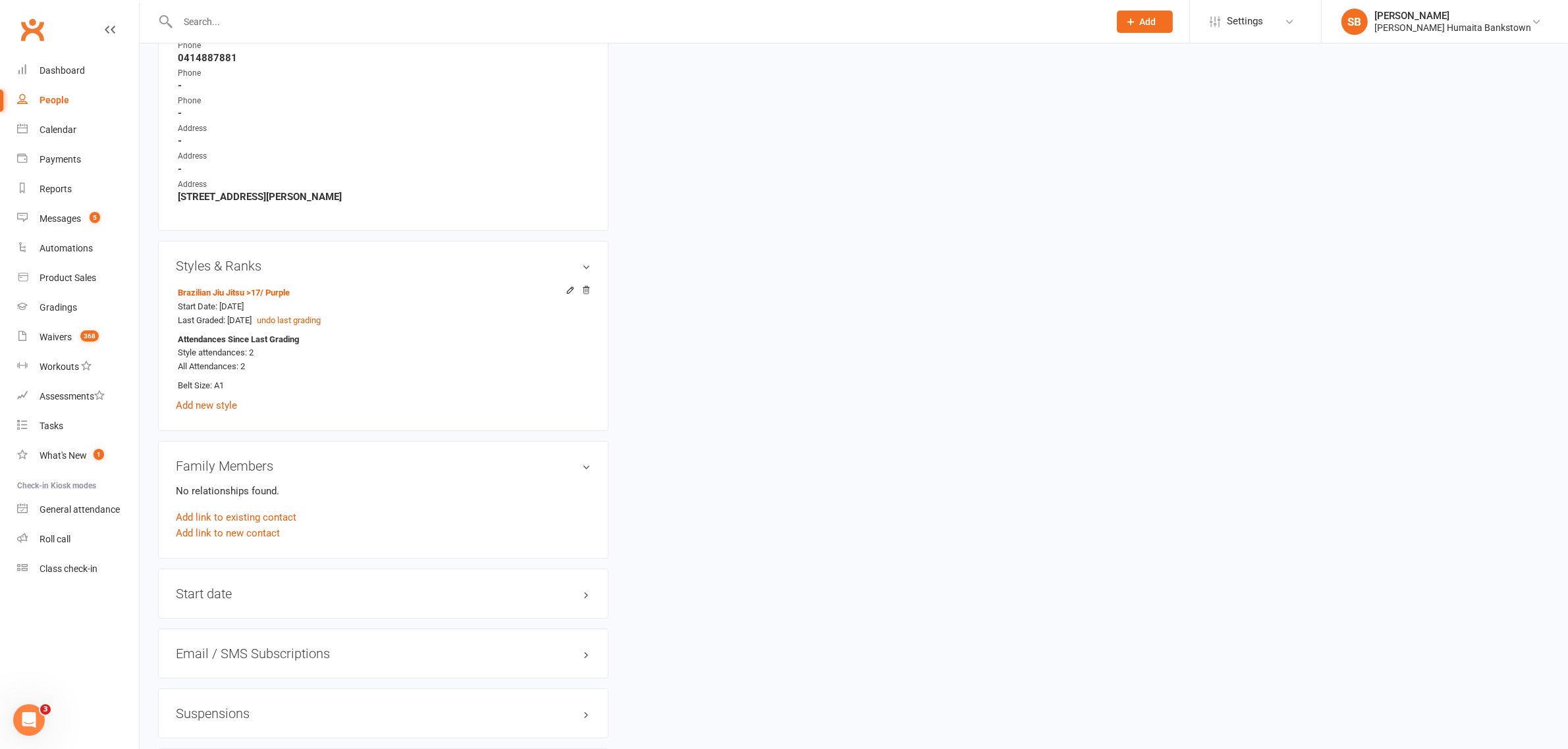
scroll to position [1071, 0]
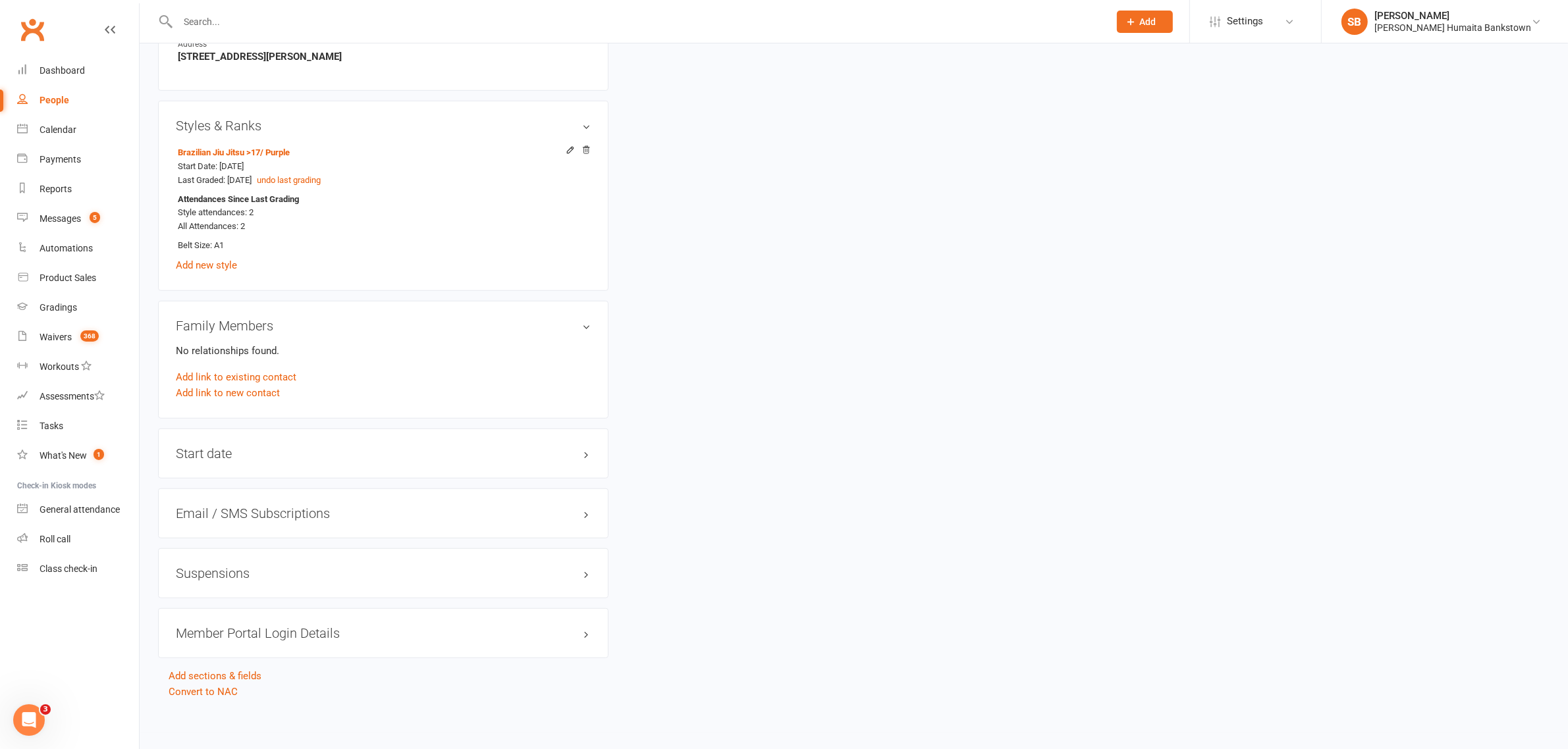
click at [271, 574] on h3 "Suspensions" at bounding box center [383, 573] width 415 height 15
click at [260, 599] on link "Show previous suspensions" at bounding box center [237, 599] width 123 height 12
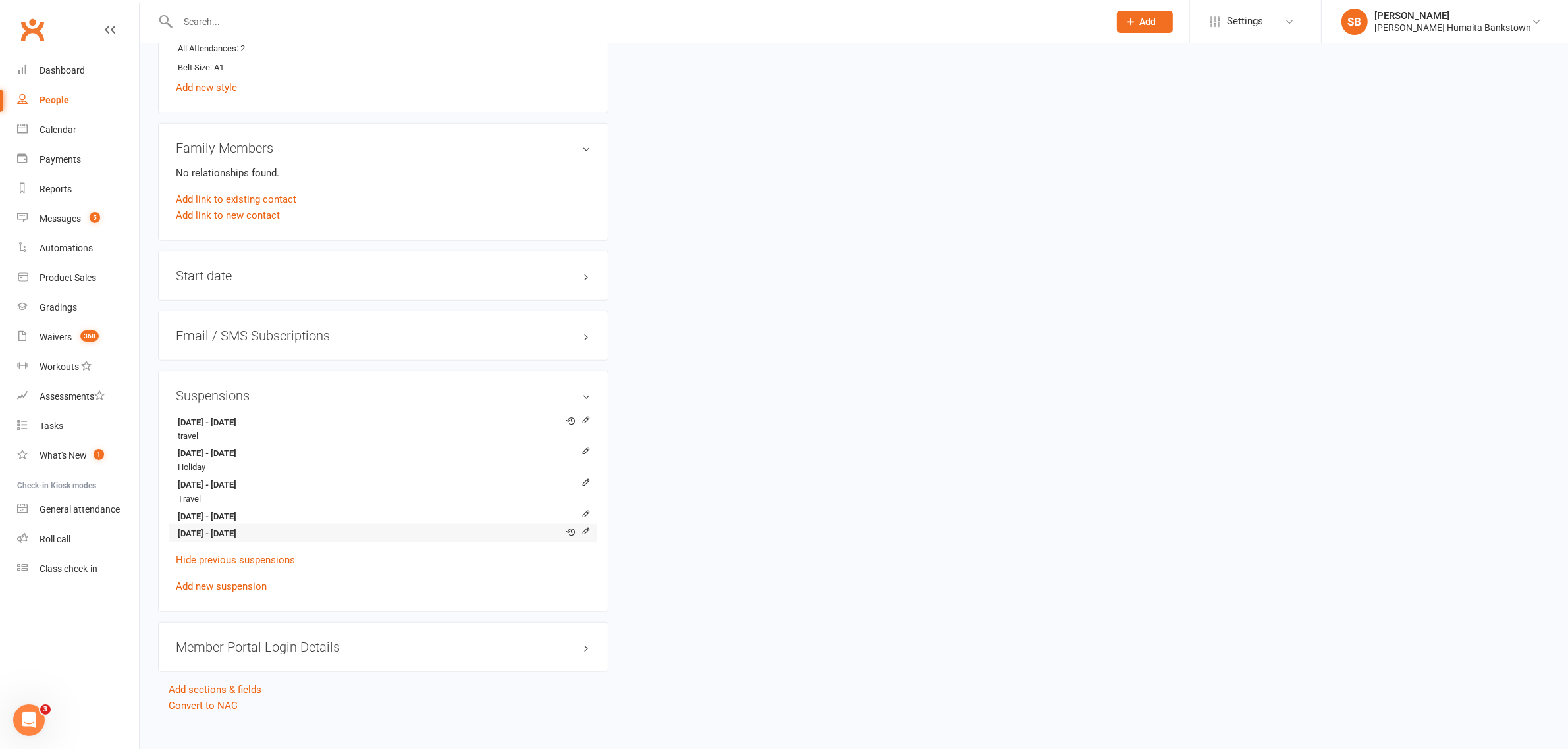
scroll to position [1264, 0]
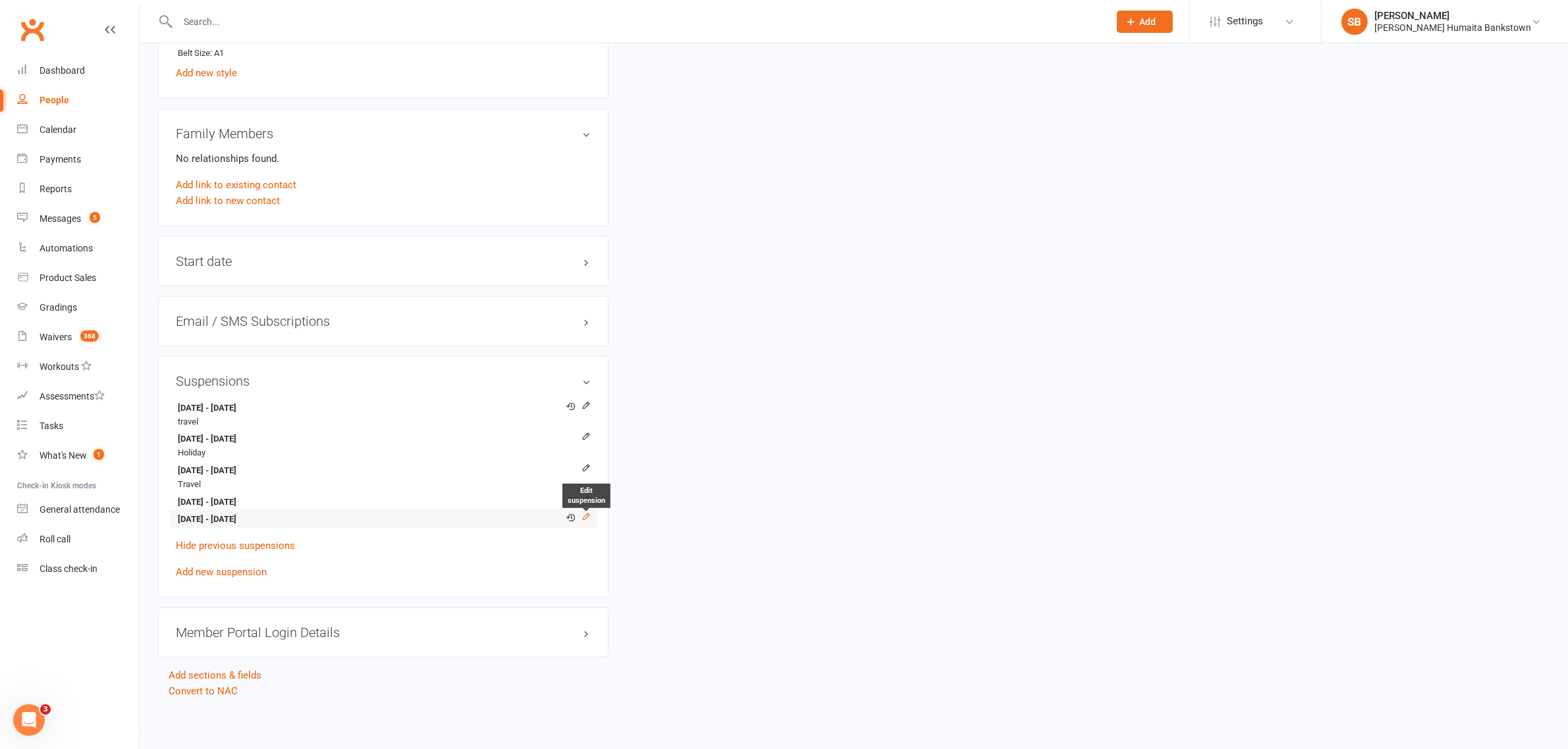
click at [585, 514] on icon at bounding box center [586, 517] width 10 height 10
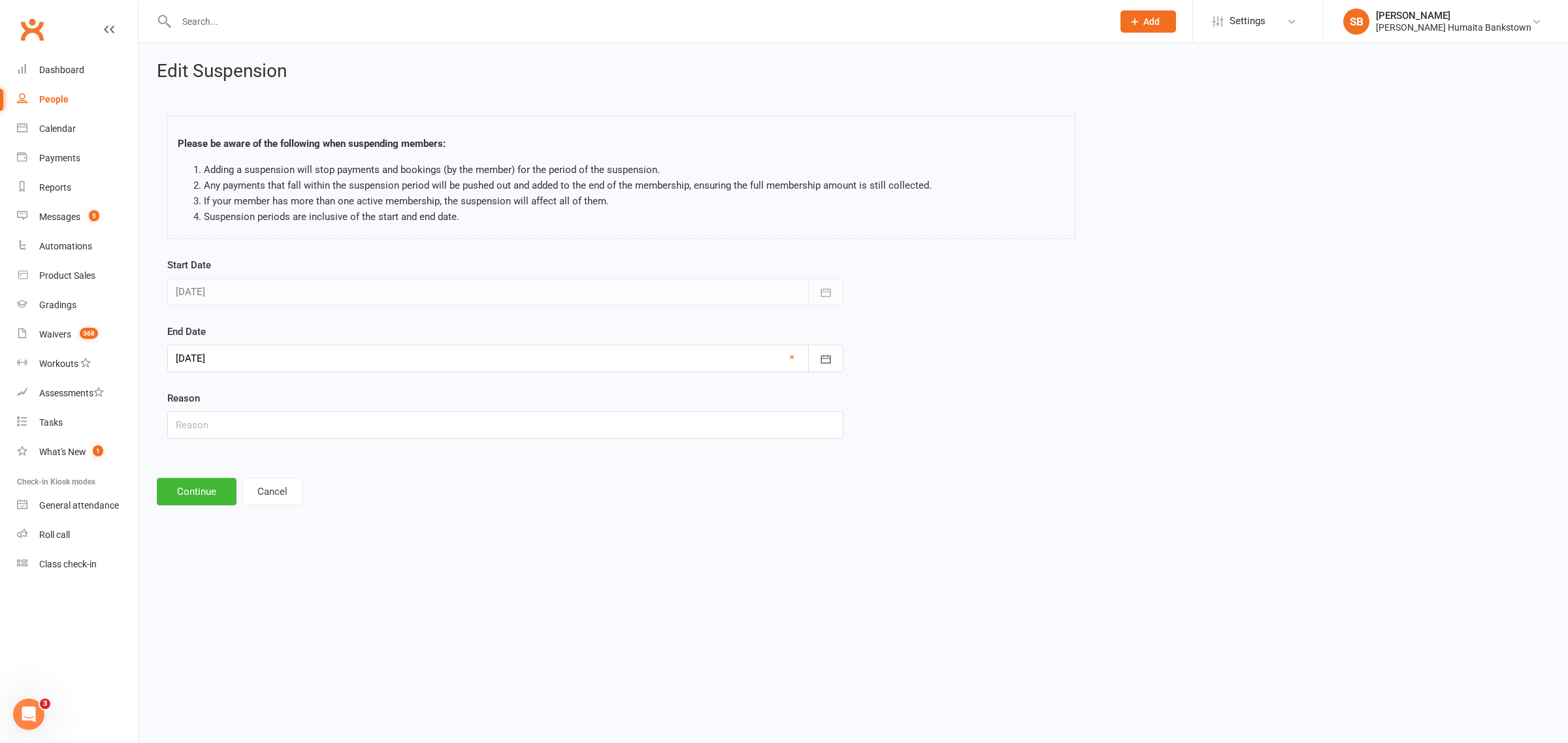
click at [332, 355] on div at bounding box center [506, 359] width 676 height 28
click at [396, 382] on button "button" at bounding box center [395, 391] width 28 height 23
click at [264, 493] on button "16" at bounding box center [278, 491] width 28 height 23
type input "[DATE]"
click at [196, 505] on button "Continue" at bounding box center [197, 492] width 80 height 28
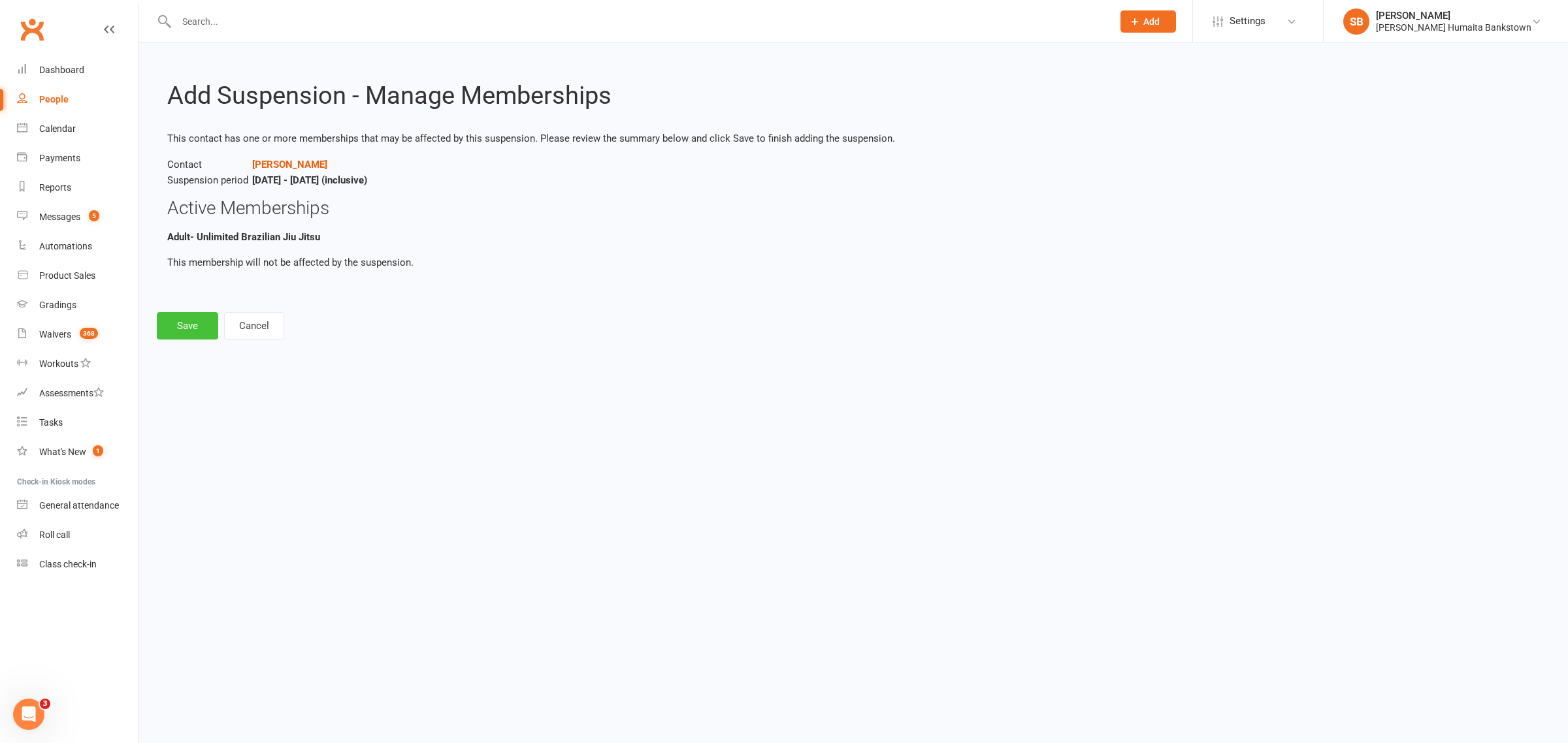
click at [171, 327] on button "Save" at bounding box center [187, 326] width 62 height 28
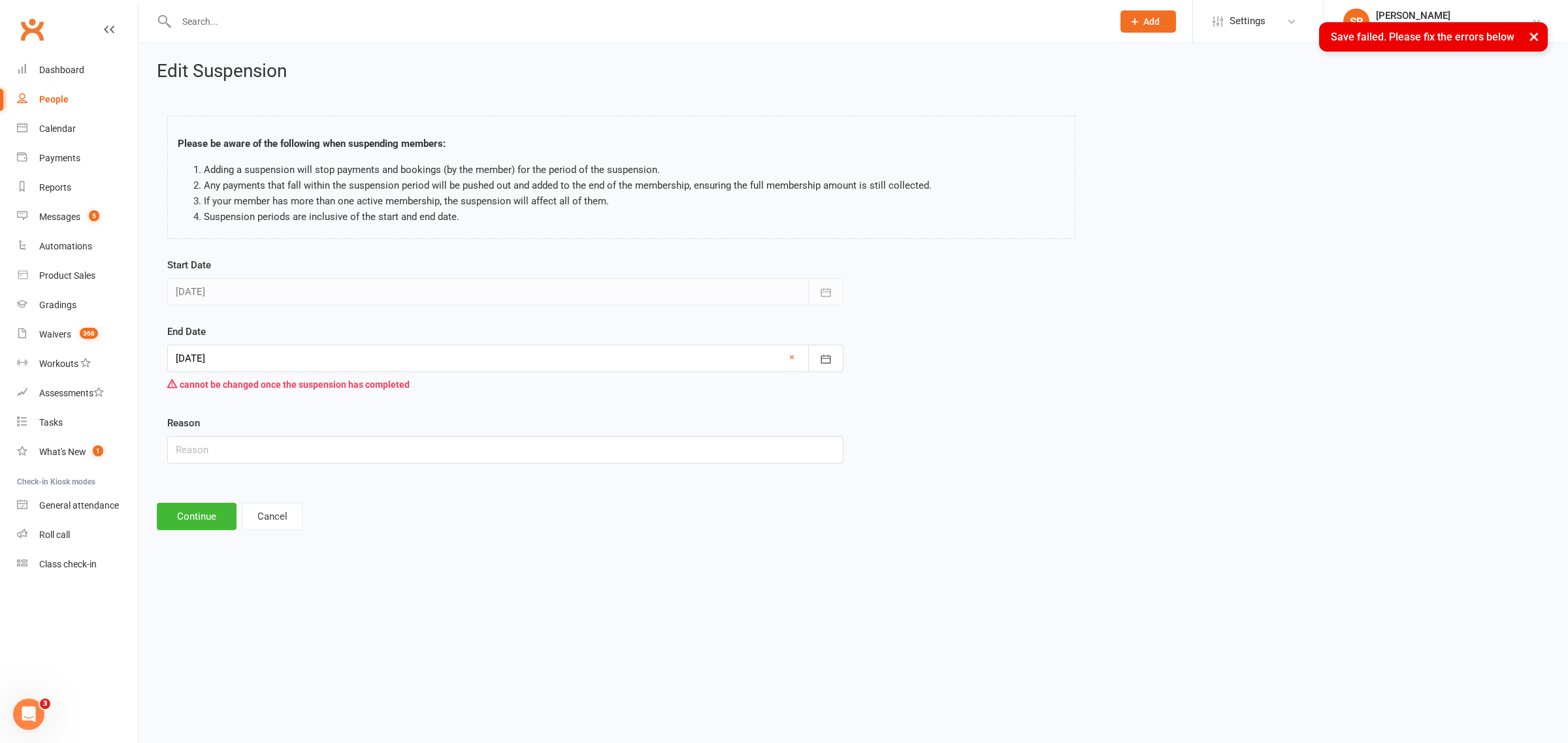
click at [232, 348] on div at bounding box center [506, 359] width 676 height 28
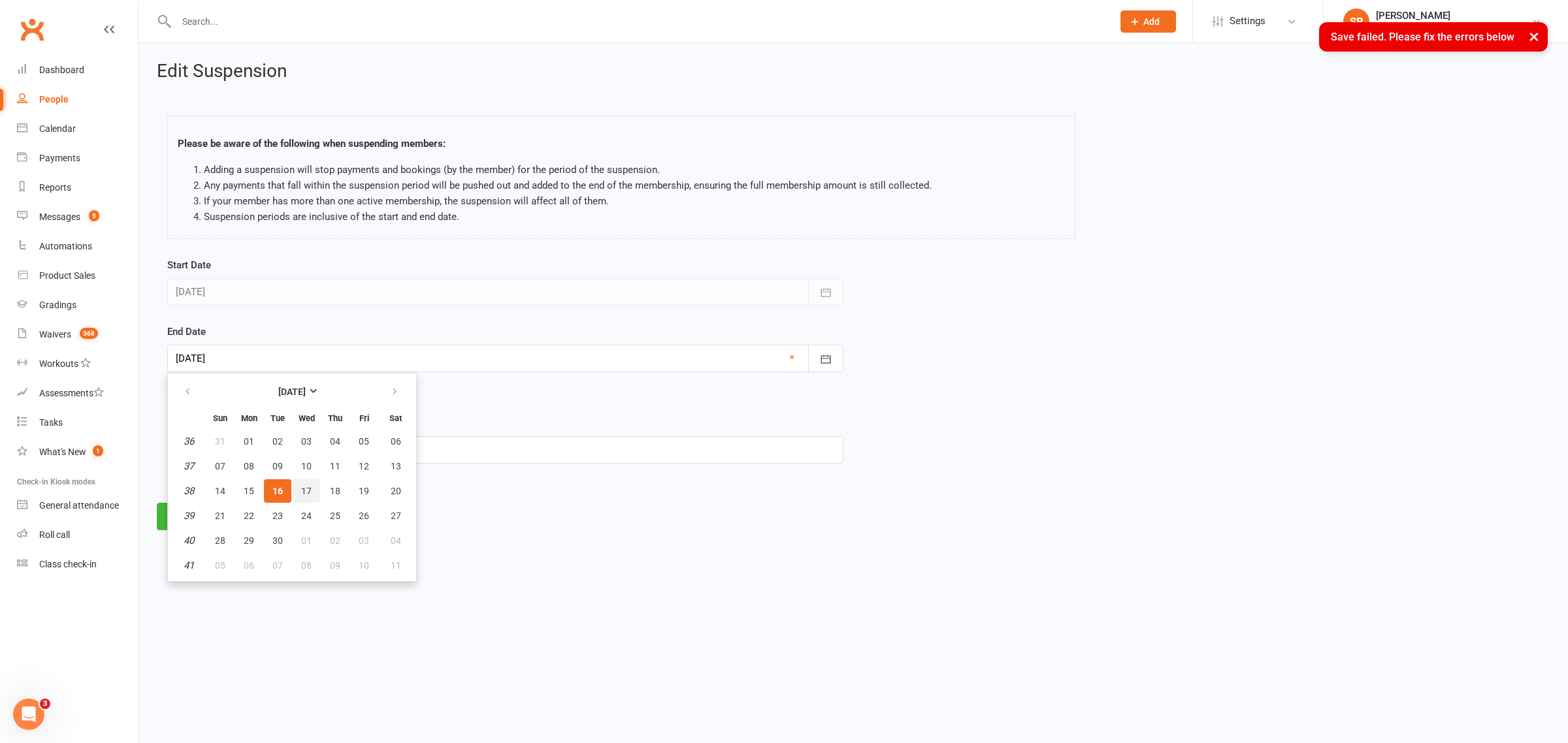
click at [304, 493] on span "17" at bounding box center [306, 491] width 10 height 10
type input "[DATE]"
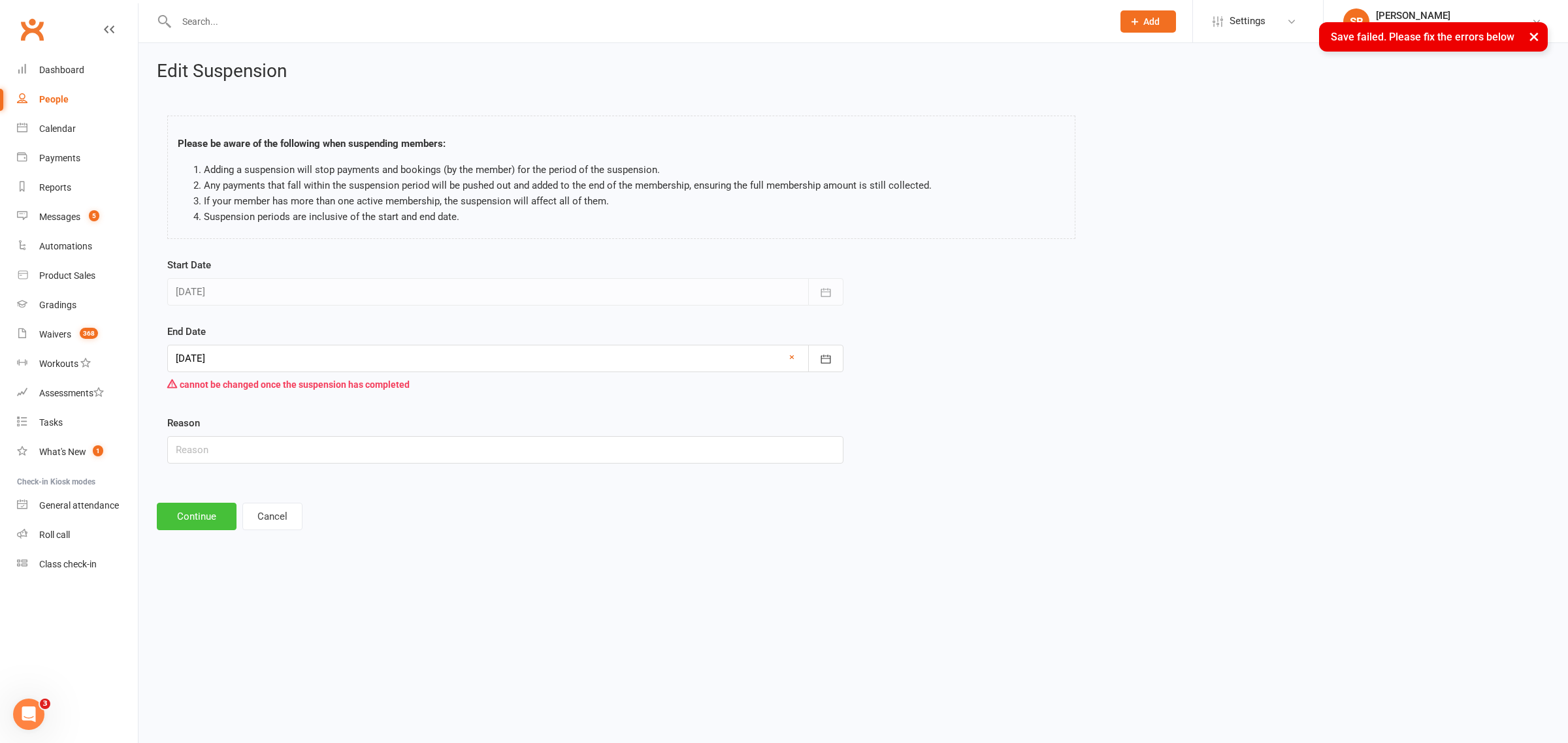
click at [216, 510] on button "Continue" at bounding box center [197, 517] width 80 height 28
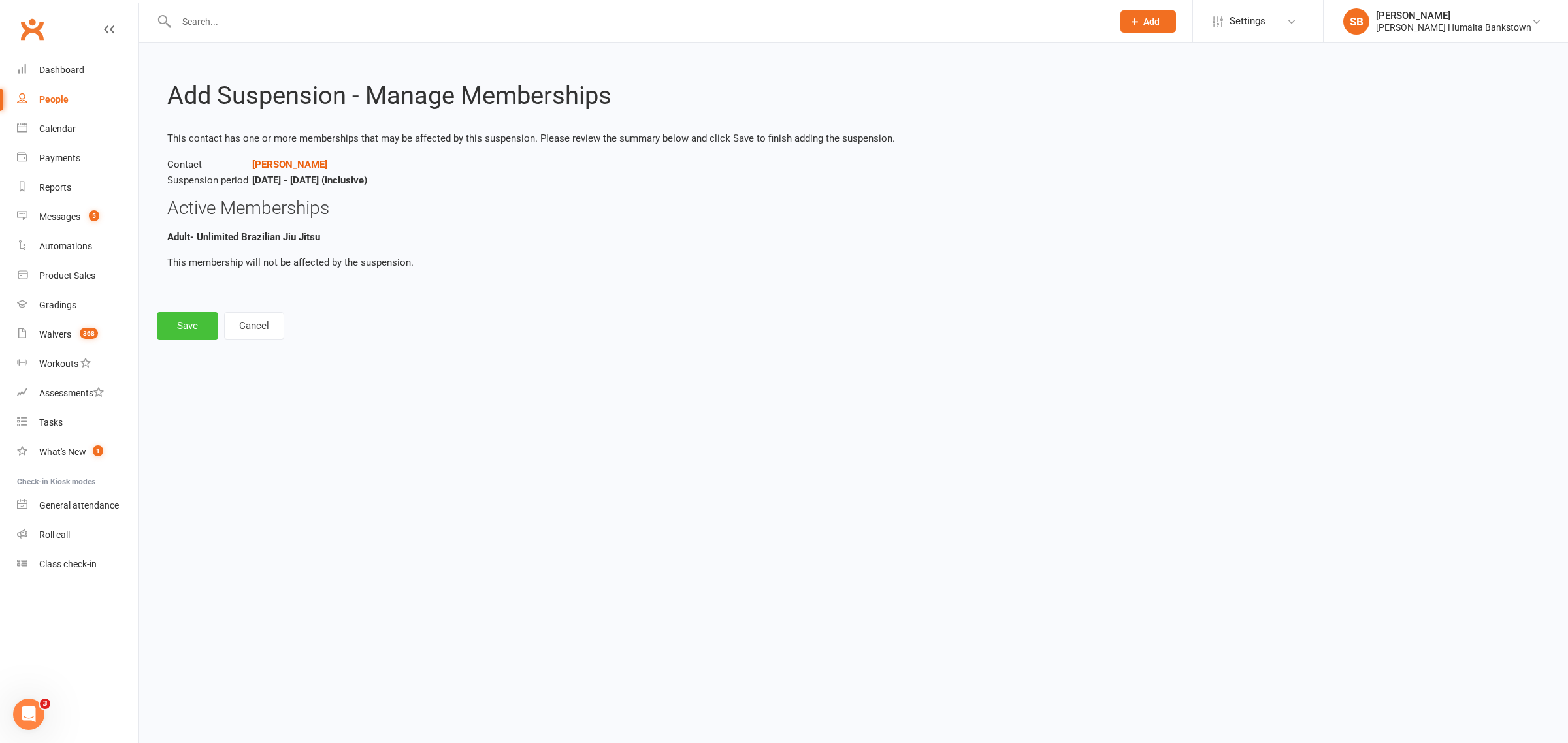
click at [180, 315] on button "Save" at bounding box center [187, 326] width 62 height 28
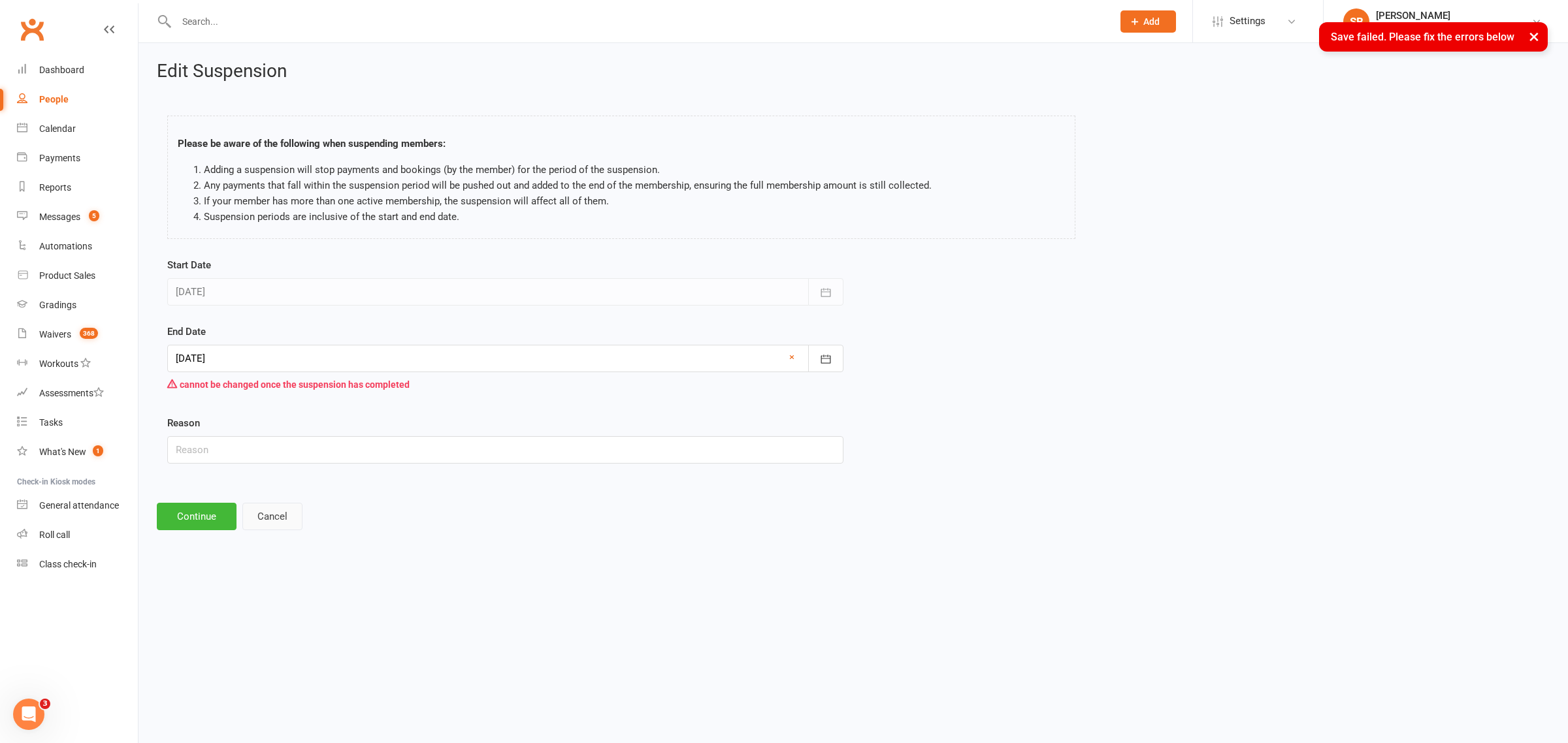
click at [270, 512] on button "Cancel" at bounding box center [271, 517] width 60 height 28
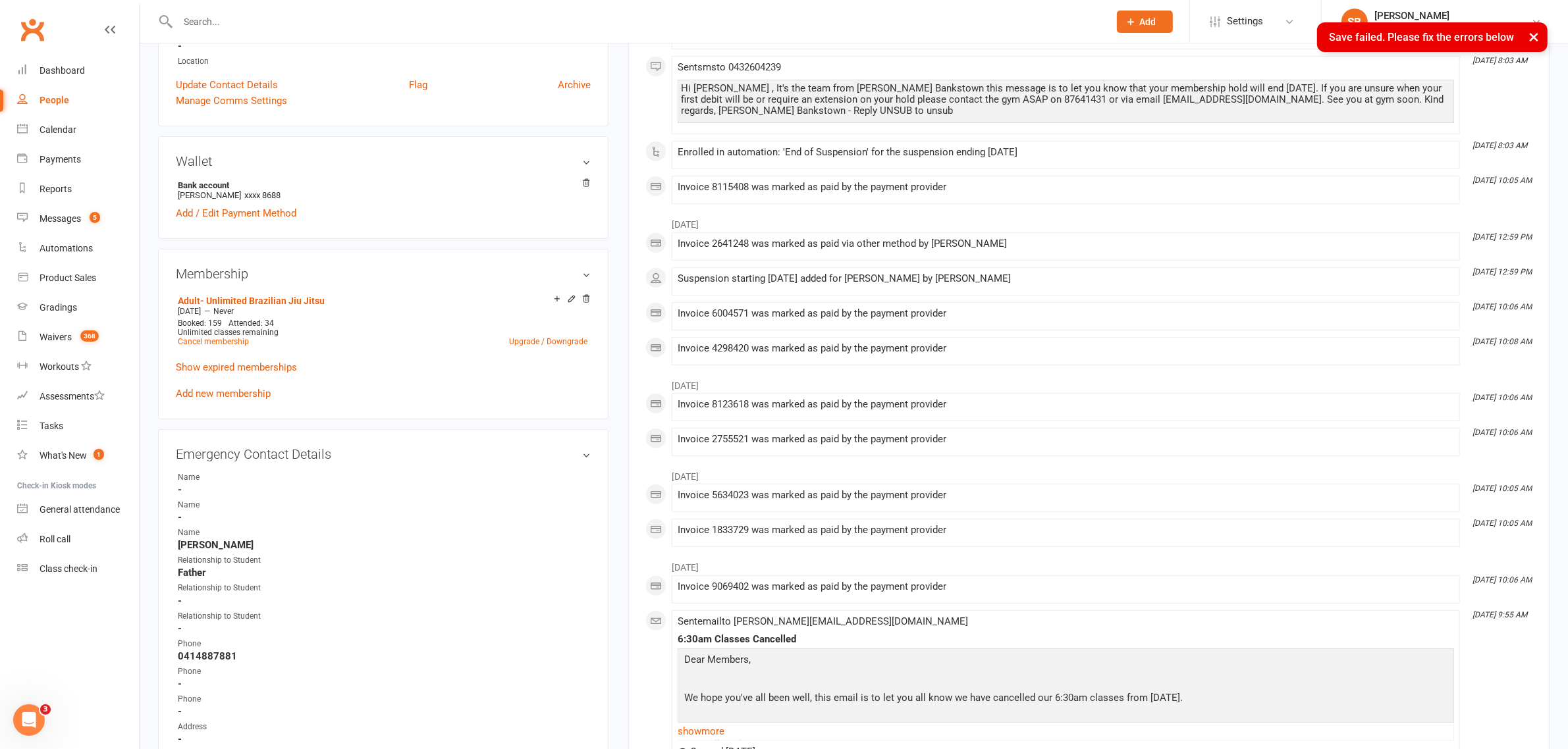
scroll to position [82, 0]
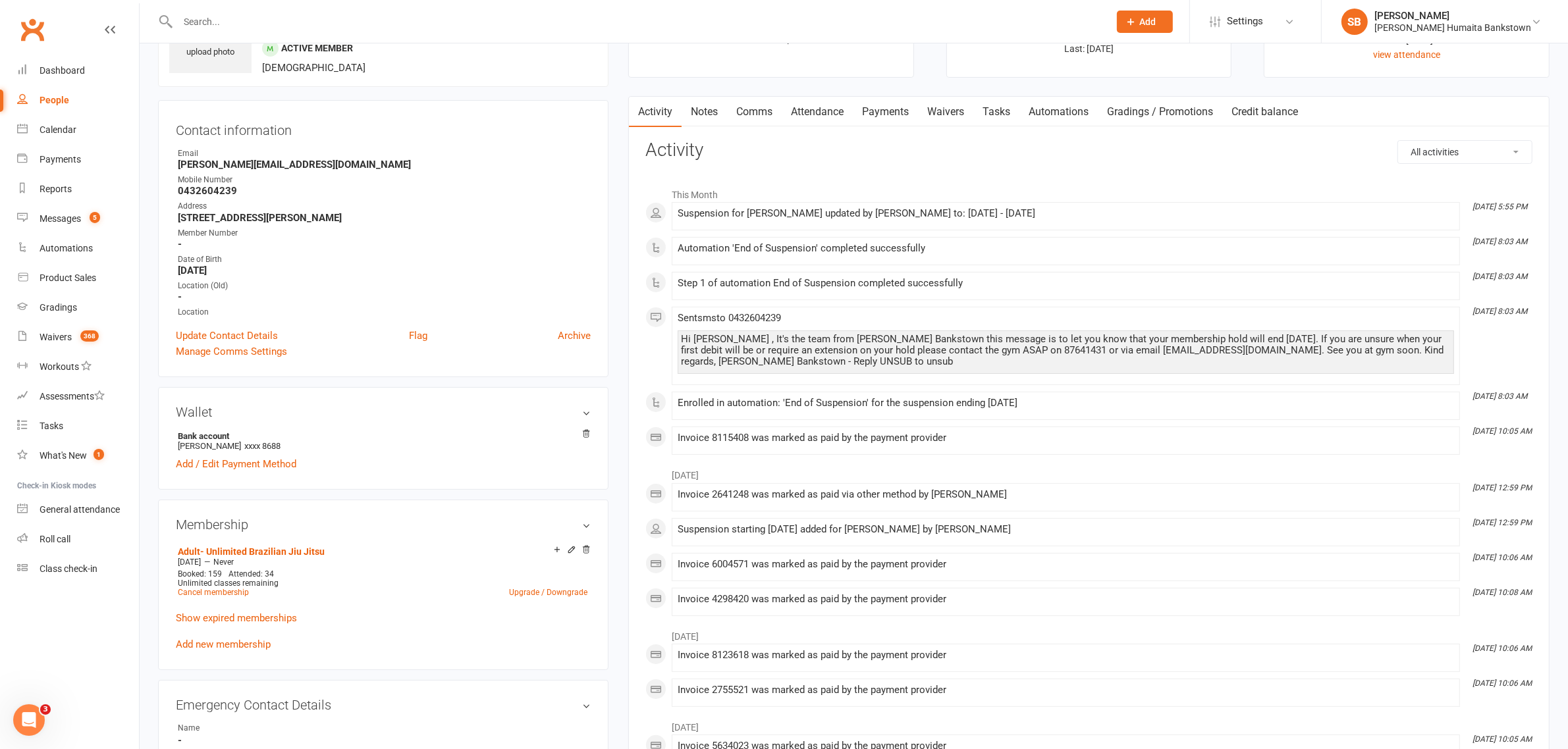
click at [897, 104] on link "Payments" at bounding box center [885, 112] width 66 height 31
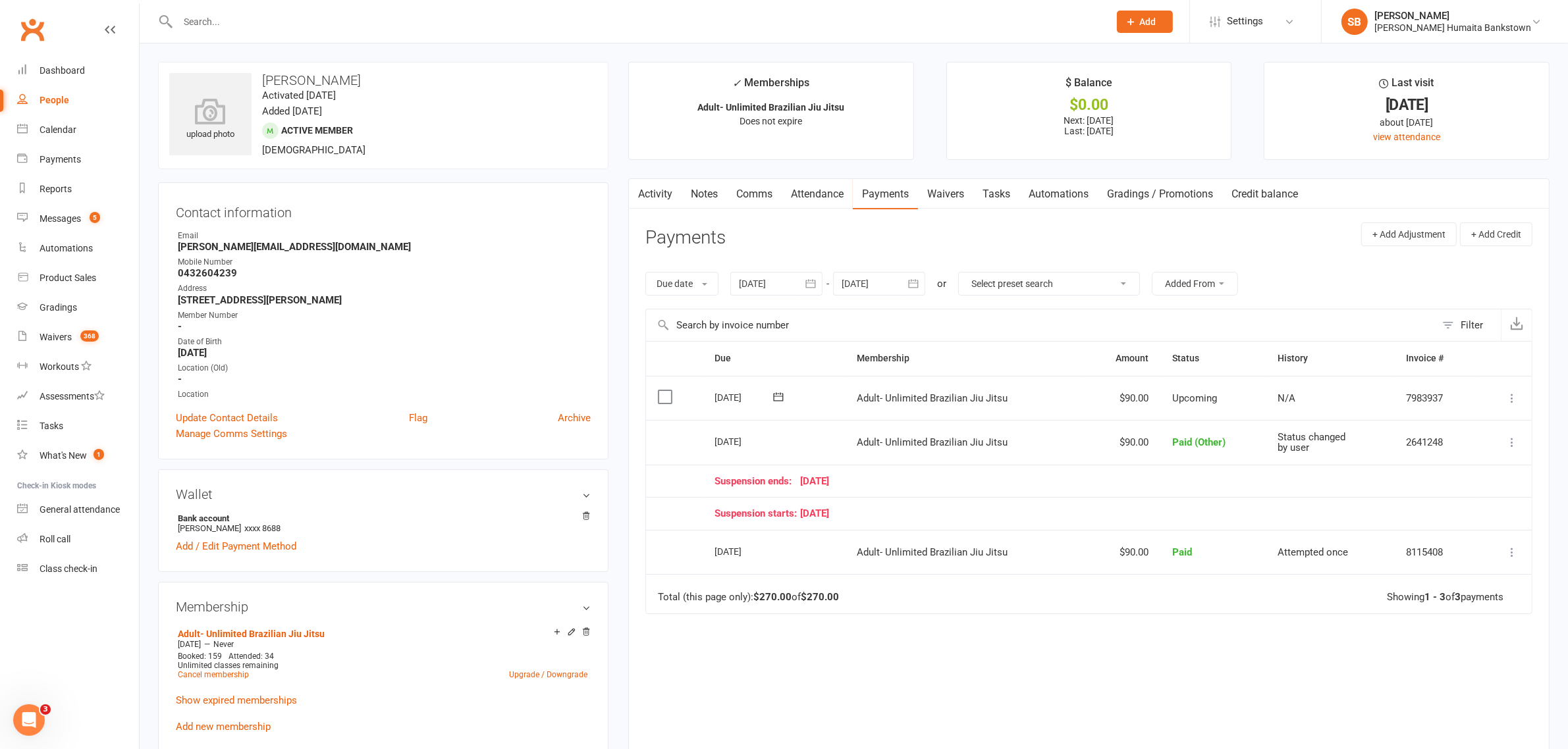
click at [1107, 525] on td "Suspension starts: 29 August 25" at bounding box center [1090, 514] width 775 height 33
click at [46, 55] on div "Clubworx" at bounding box center [69, 38] width 139 height 49
click at [47, 63] on link "Dashboard" at bounding box center [78, 71] width 121 height 30
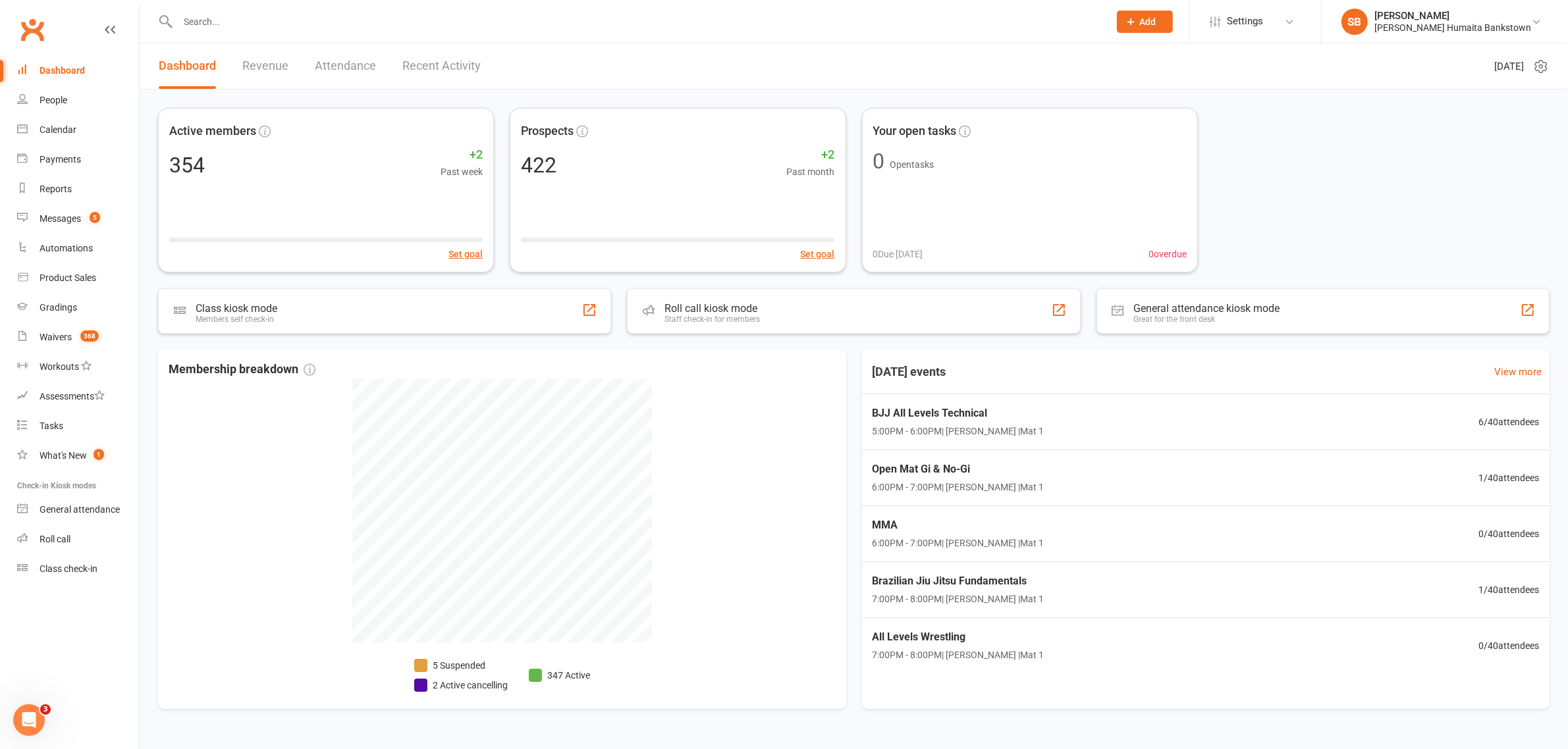
click at [687, 27] on input "text" at bounding box center [636, 21] width 926 height 18
click at [323, 31] on div at bounding box center [628, 21] width 941 height 43
click at [324, 28] on input "text" at bounding box center [636, 21] width 926 height 18
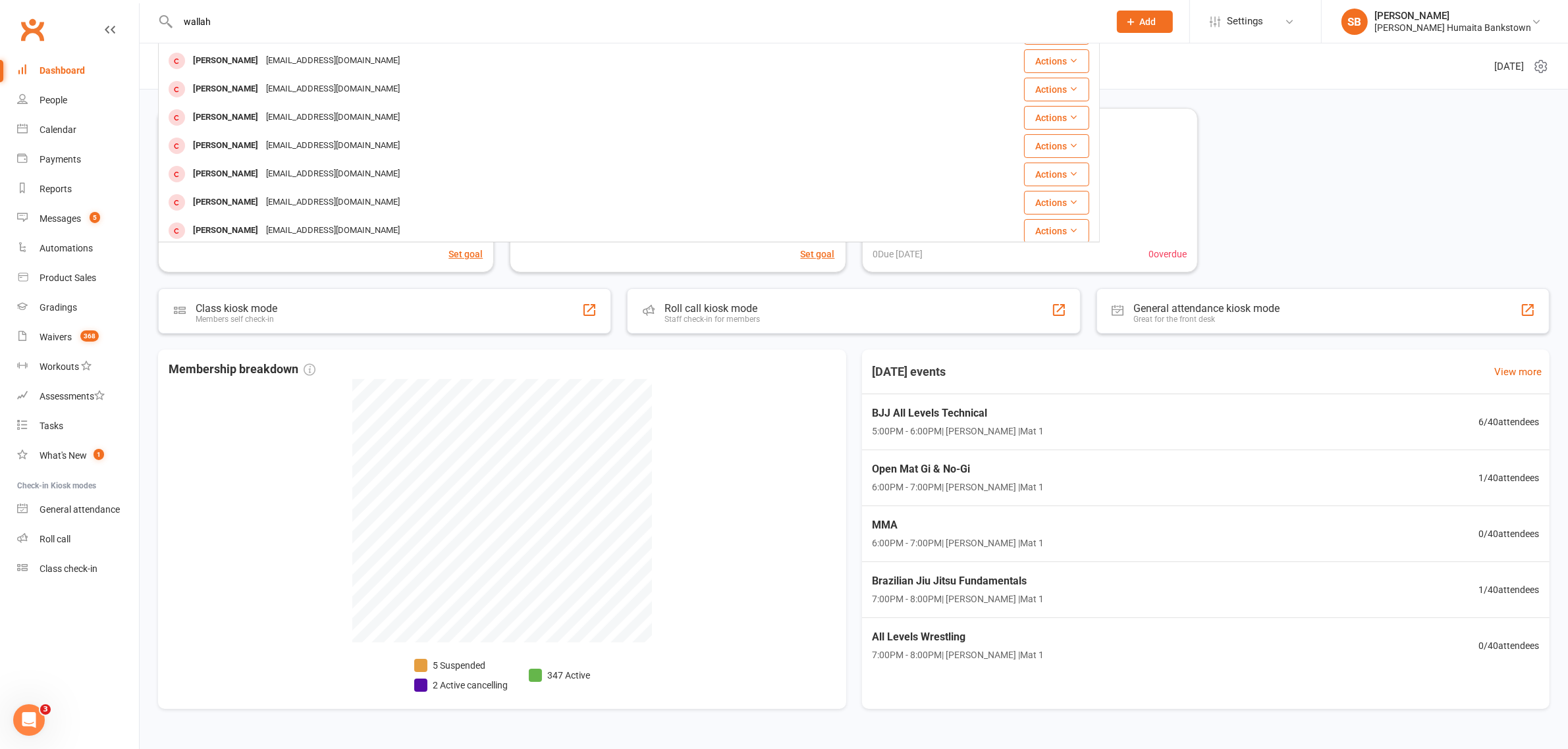
scroll to position [367, 0]
drag, startPoint x: 253, startPoint y: 17, endPoint x: 127, endPoint y: 10, distance: 126.2
click at [128, 3] on header "wallah Wally Alameddine wa@corestone.com.au Actions Saifuallah Khan saif92khan@…" at bounding box center [784, 3] width 1568 height 0
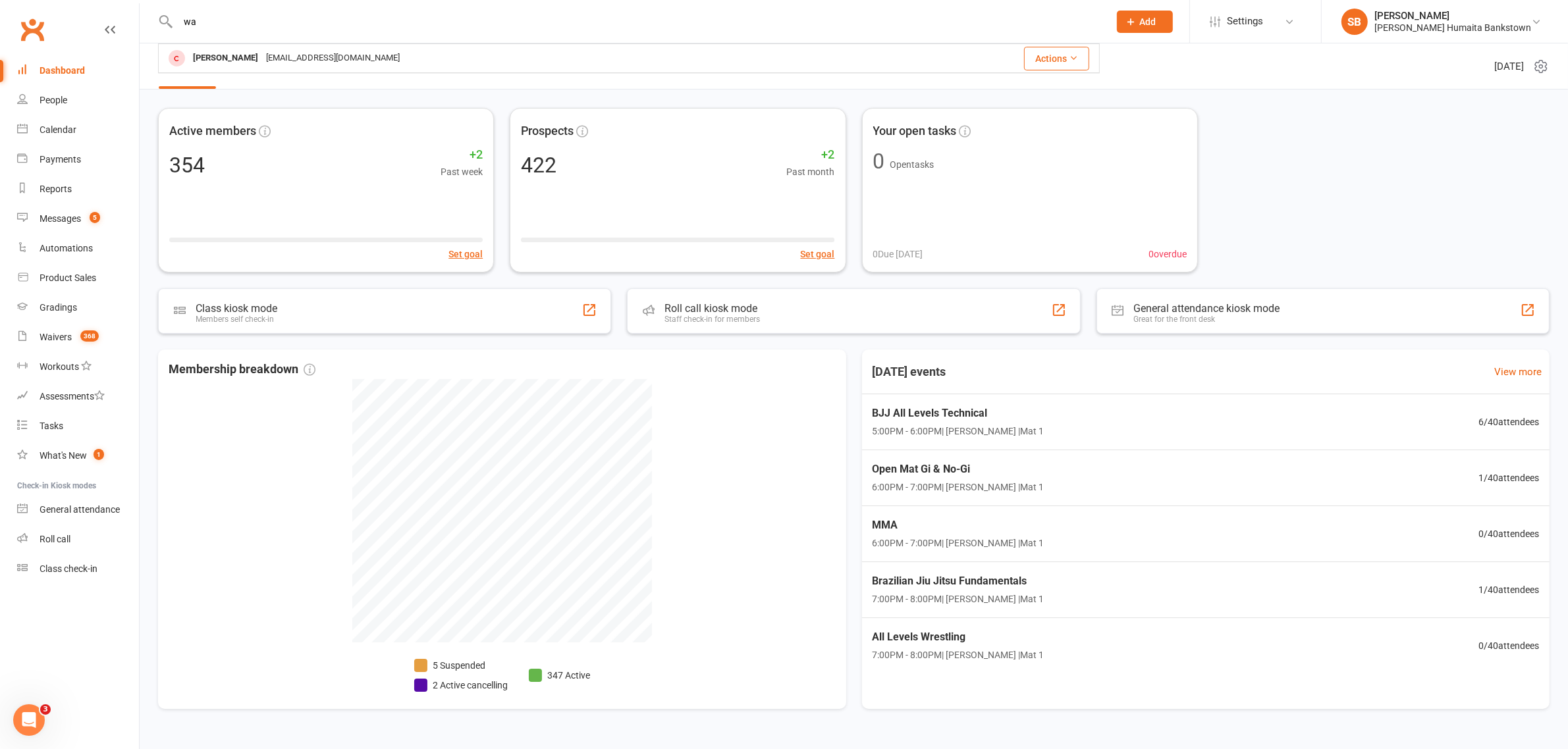
scroll to position [0, 0]
type input "waa"
click at [255, 45] on div "Walaa Taleb Baraa.t@sgsecurity.com.au" at bounding box center [519, 58] width 721 height 27
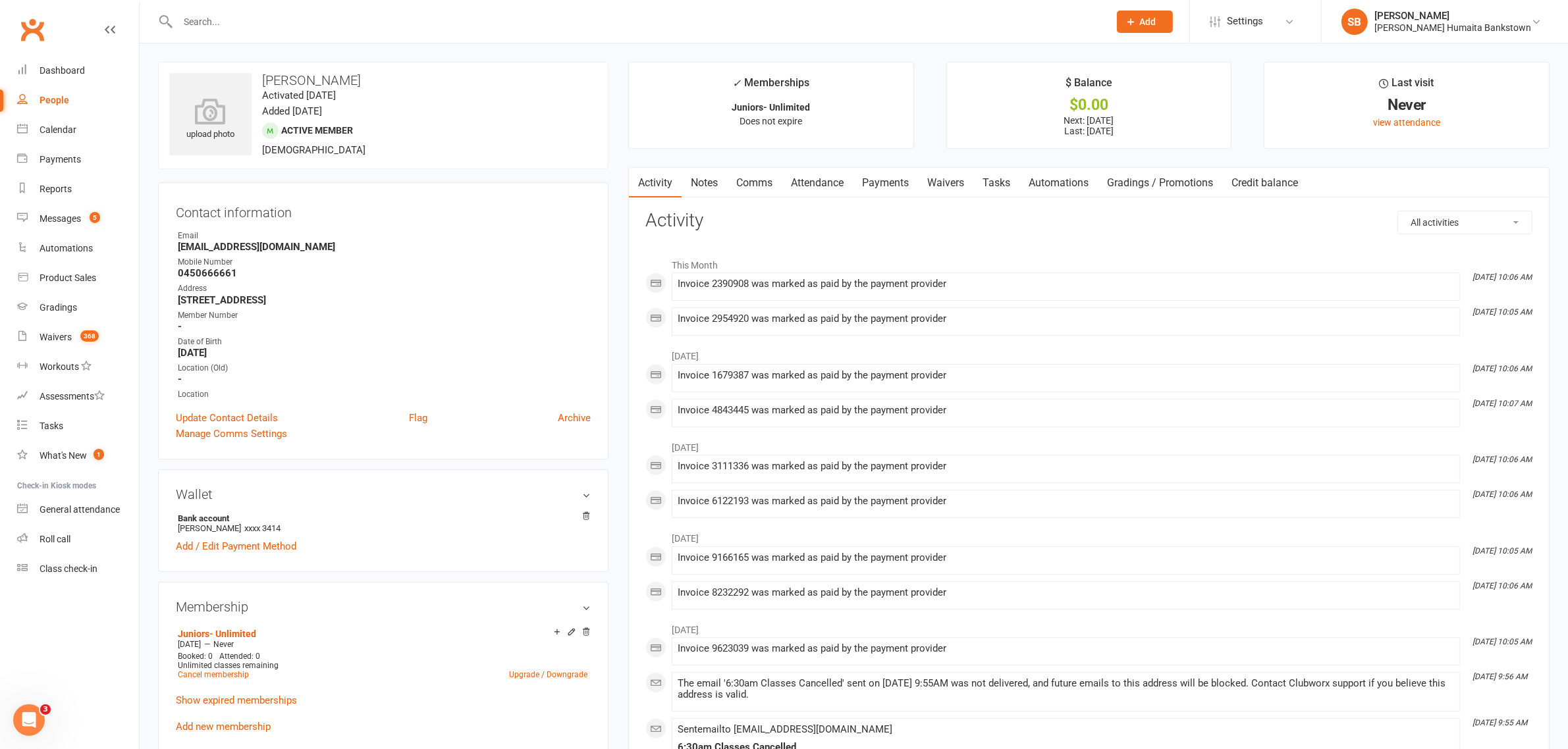
click at [339, 261] on div "Mobile Number" at bounding box center [384, 262] width 413 height 12
click at [295, 237] on div "Email" at bounding box center [384, 236] width 413 height 12
drag, startPoint x: 307, startPoint y: 242, endPoint x: 175, endPoint y: 249, distance: 132.2
click at [175, 249] on div "Contact information Owner Email Baraa.t@sgsecurity.com.au Mobile Number 0450666…" at bounding box center [383, 321] width 450 height 277
copy strong "Baraa.t@sgsecurity.com.au"
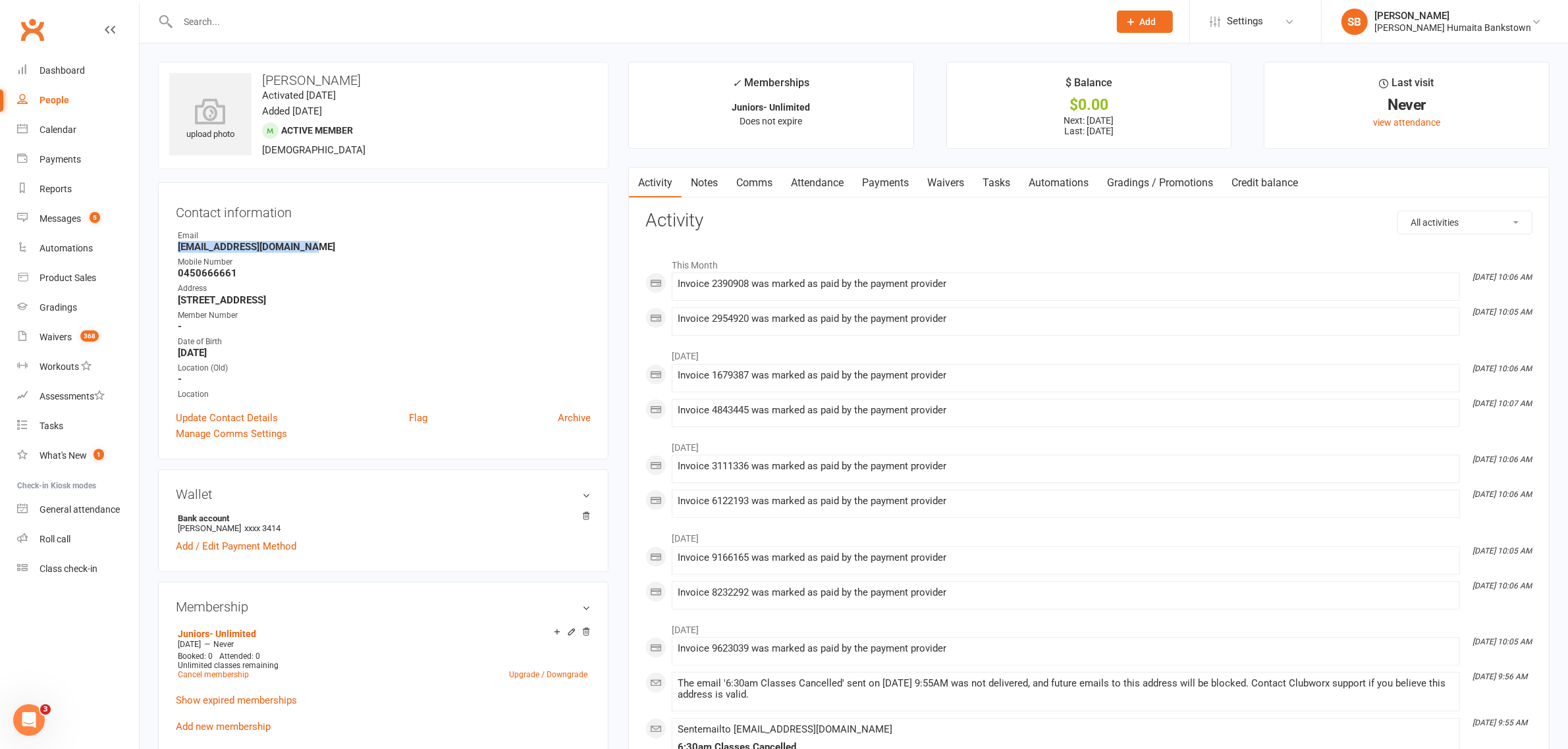
click at [279, 12] on input "text" at bounding box center [636, 21] width 926 height 18
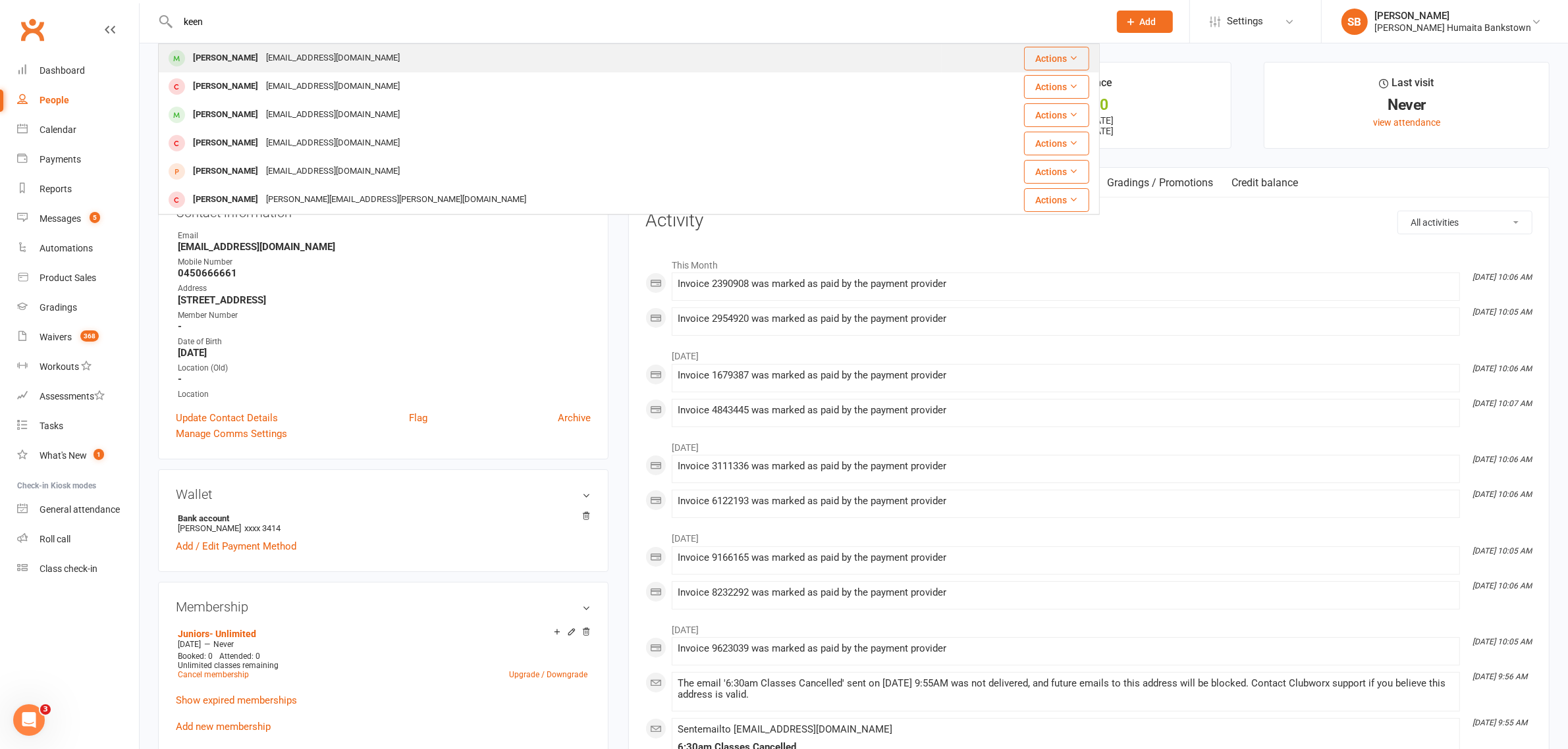
type input "keen"
click at [262, 58] on div "Keenan Maarbani" at bounding box center [225, 59] width 73 height 19
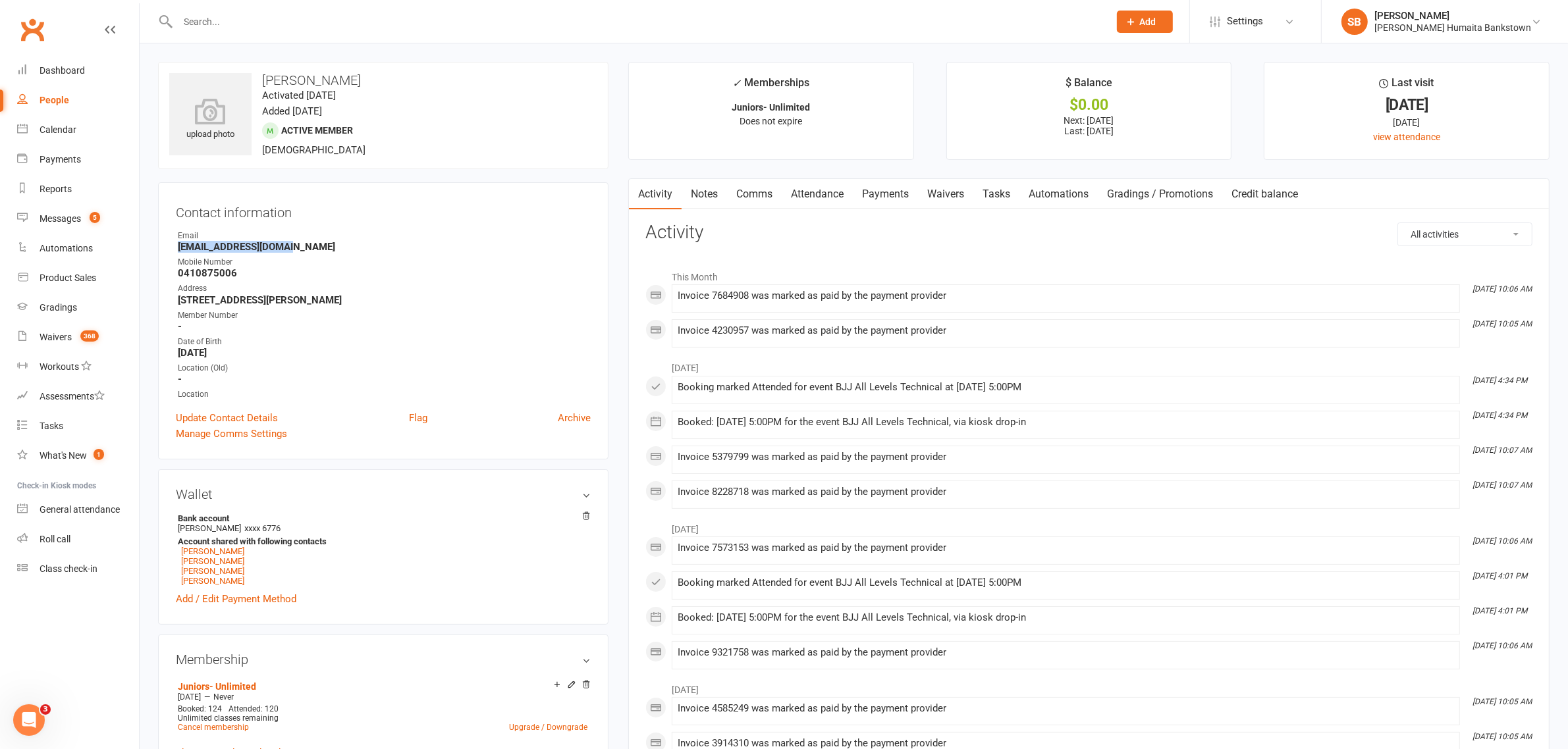
drag, startPoint x: 238, startPoint y: 240, endPoint x: 162, endPoint y: 251, distance: 76.8
click at [162, 251] on div "Contact information Owner Email rmaarbani@hotmail.com Mobile Number 0410875006 …" at bounding box center [383, 321] width 450 height 277
copy strong "rmaarbani@hotmail.com"
click at [58, 348] on link "Waivers 368" at bounding box center [78, 337] width 121 height 30
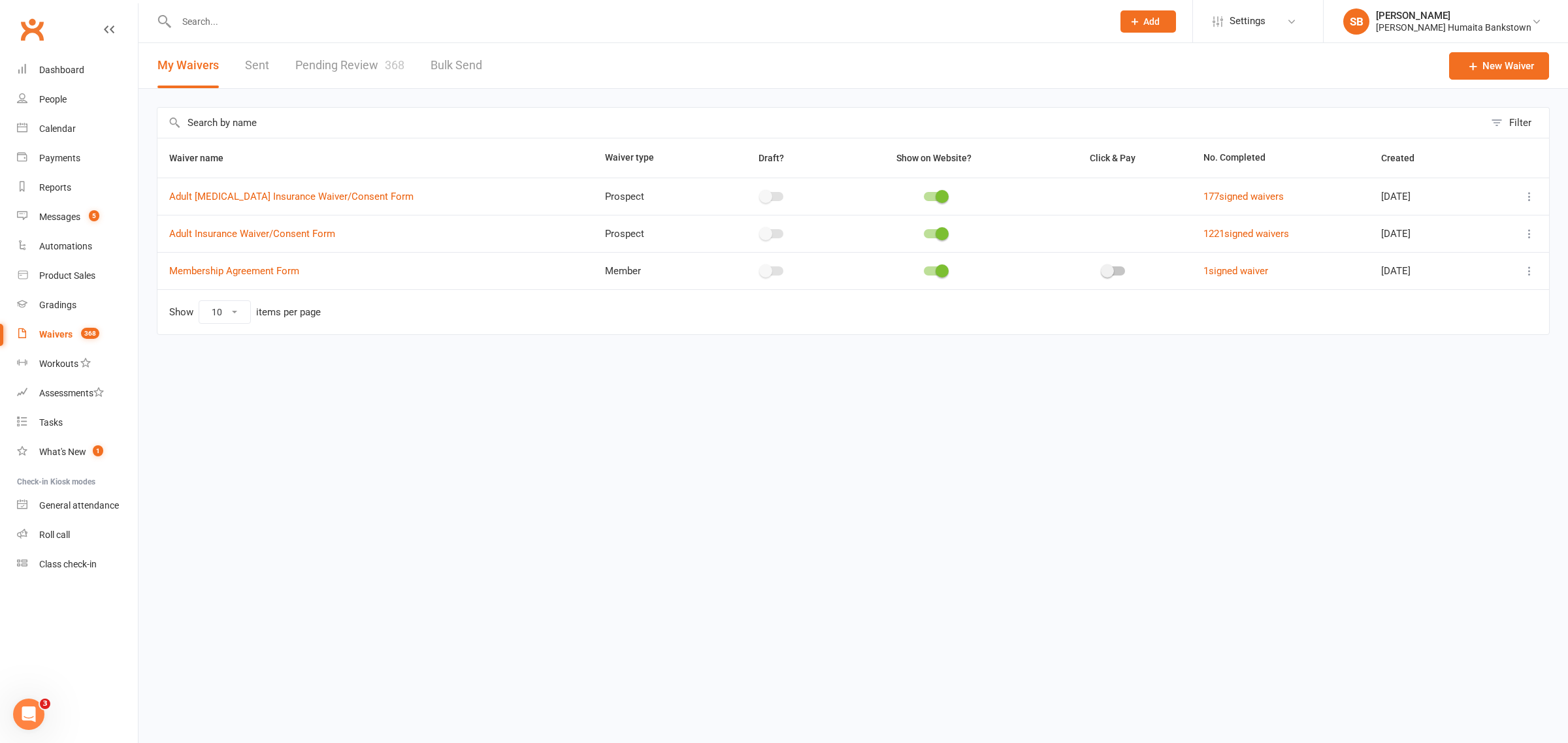
click at [356, 75] on link "Pending Review 368" at bounding box center [350, 66] width 109 height 45
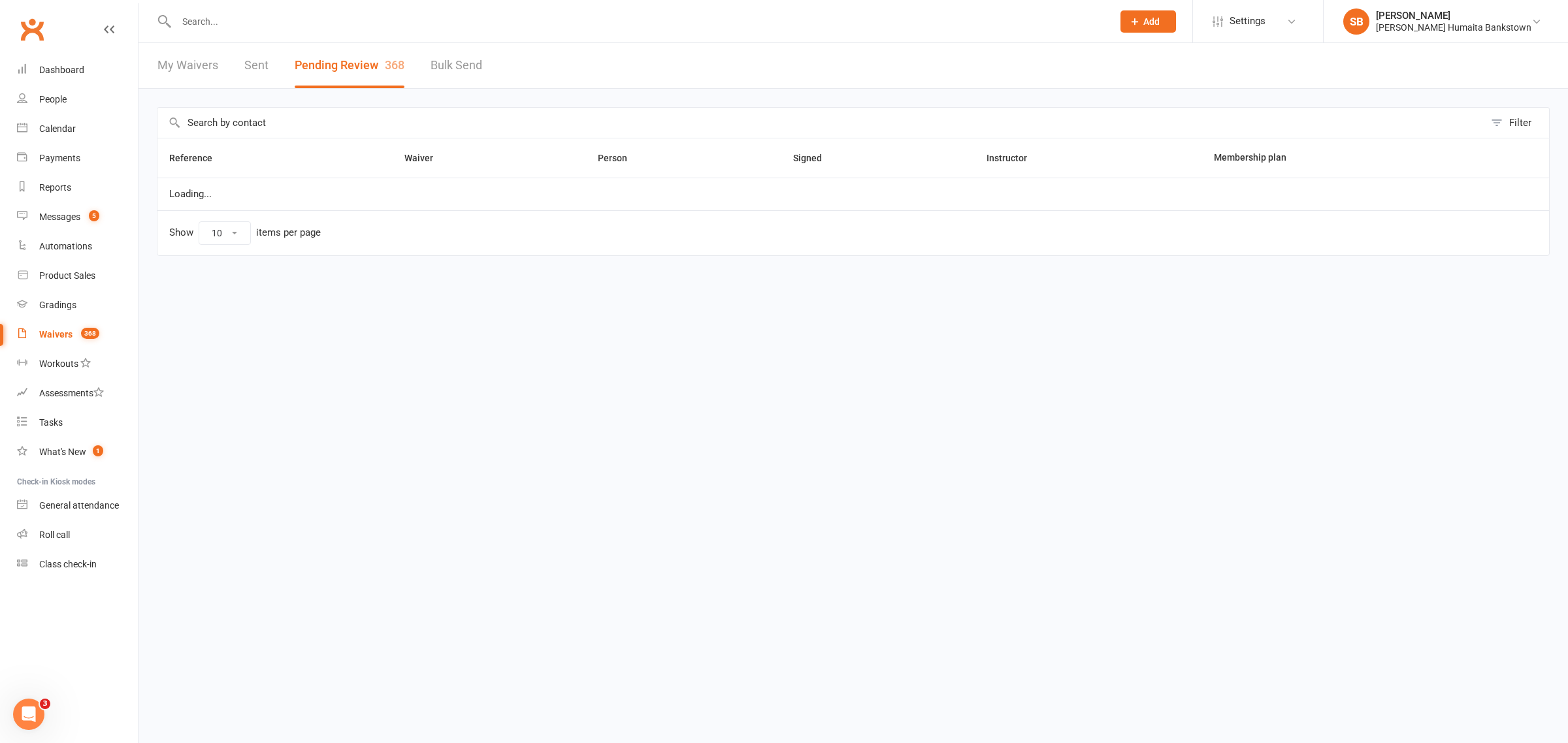
select select "50"
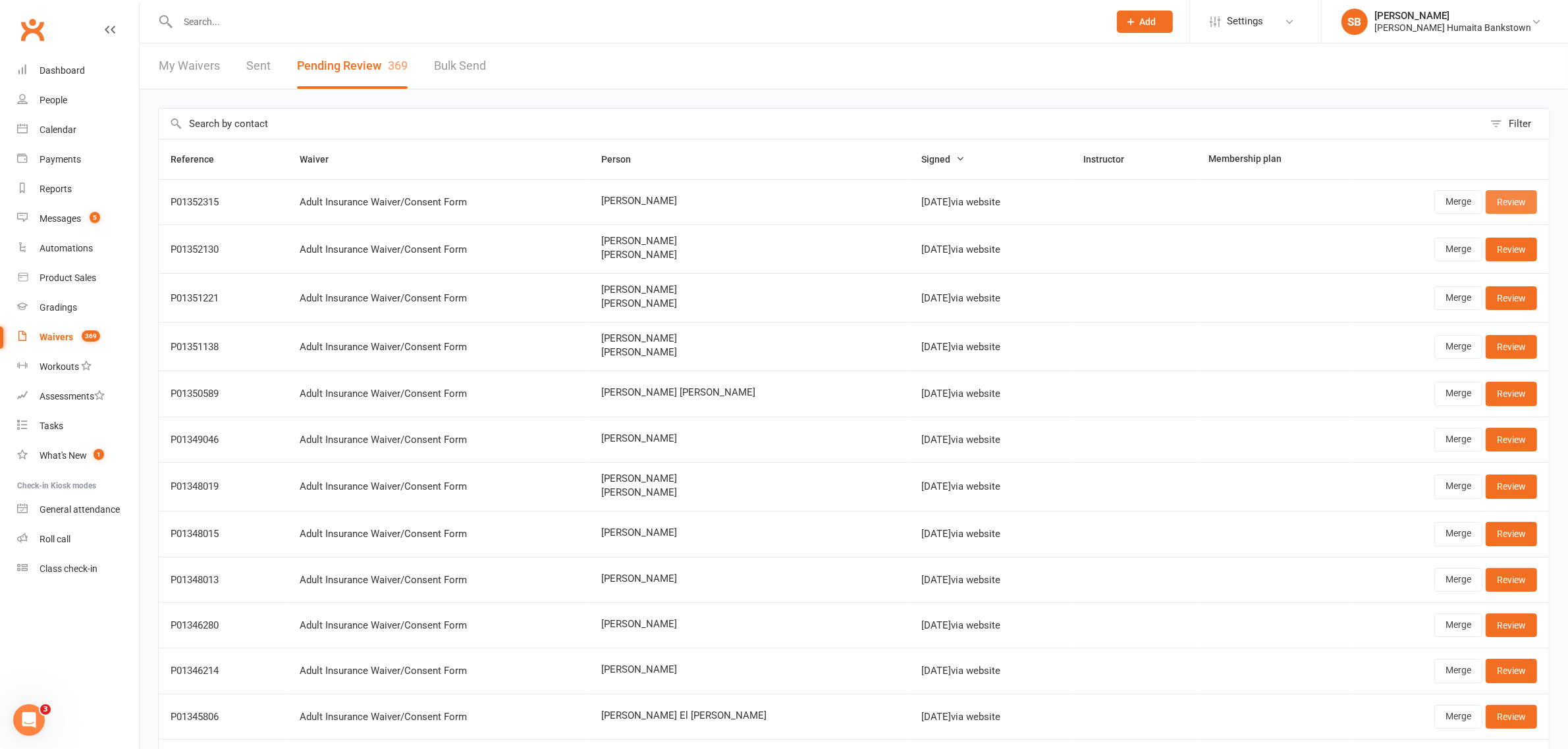
click at [1528, 198] on link "Review" at bounding box center [1510, 202] width 52 height 24
